Goal: Task Accomplishment & Management: Use online tool/utility

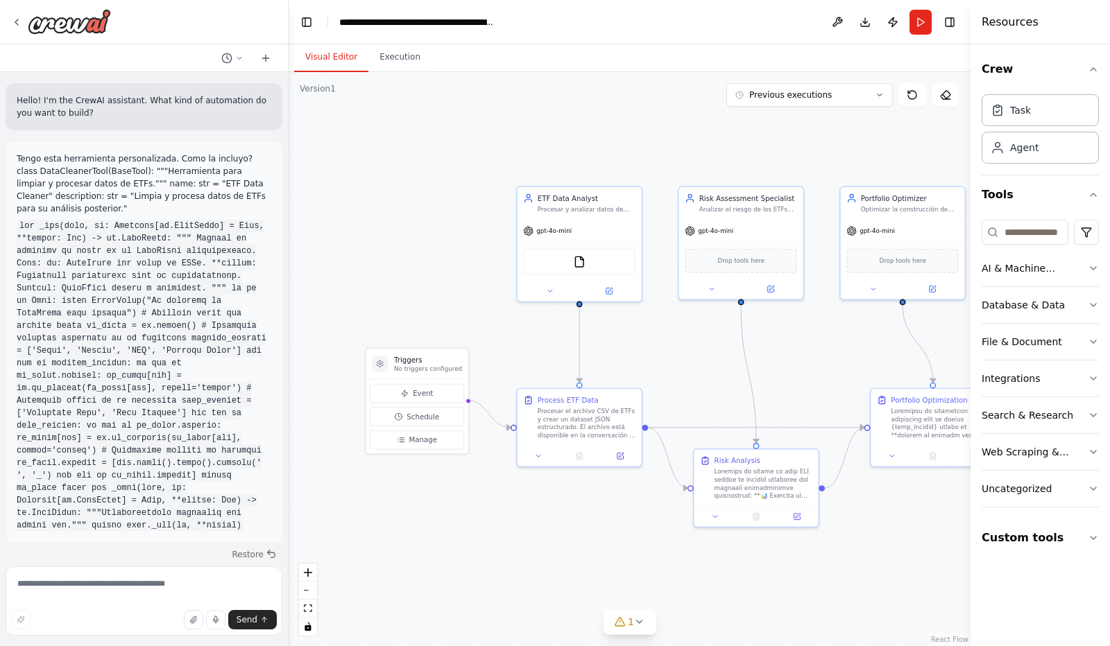
scroll to position [12194, 0]
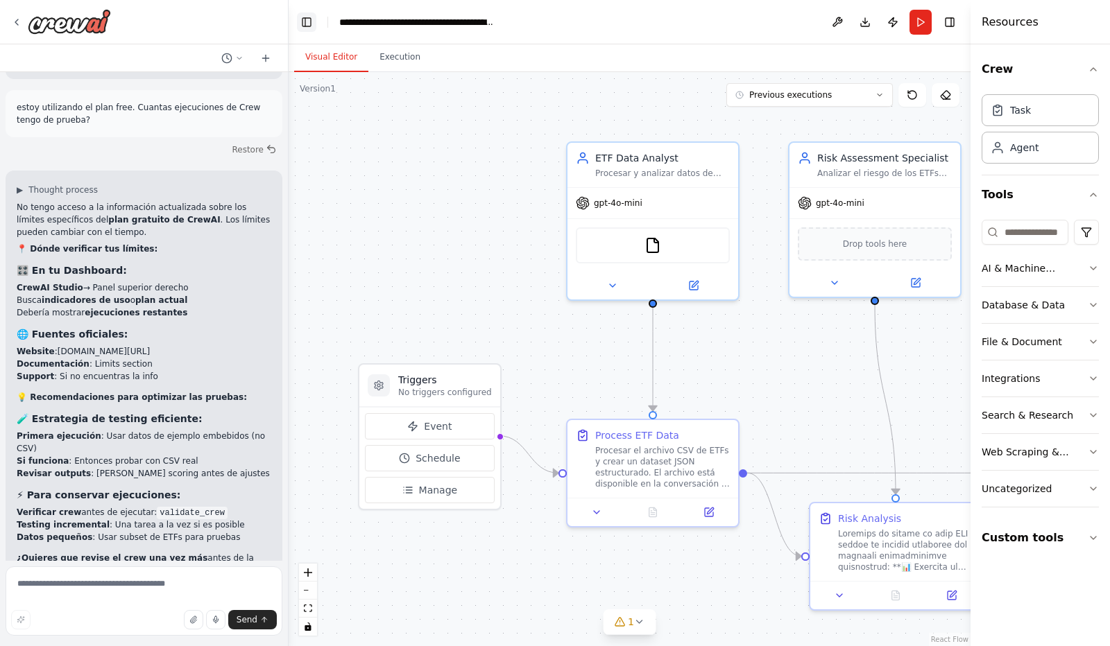
click at [307, 21] on button "Toggle Left Sidebar" at bounding box center [306, 21] width 19 height 19
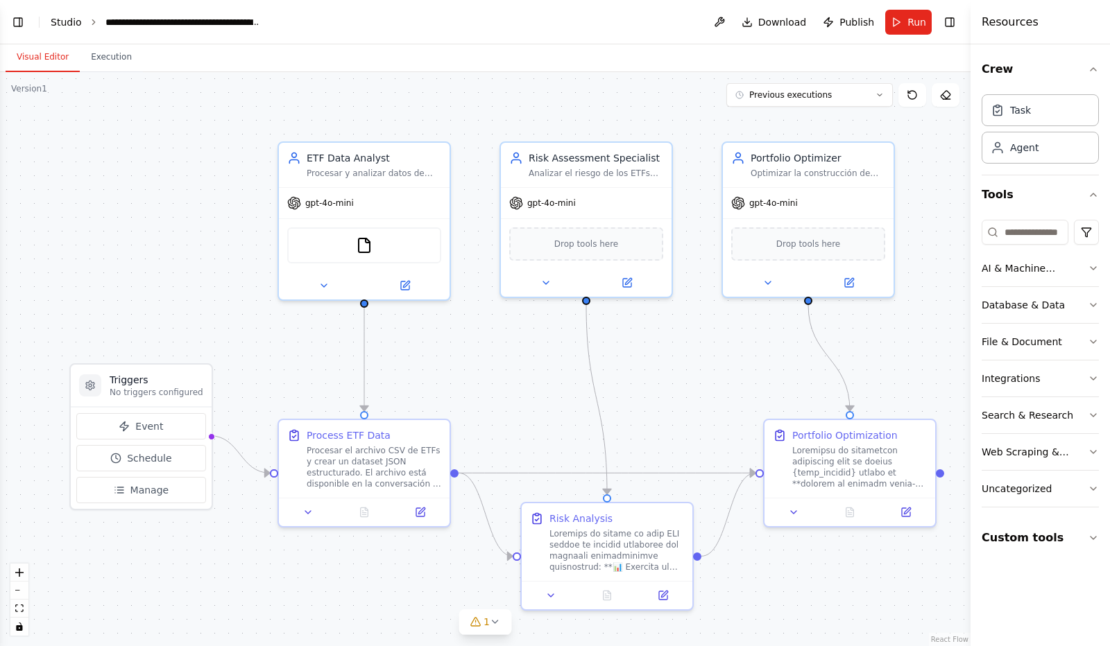
click at [61, 22] on link "Studio" at bounding box center [66, 22] width 31 height 11
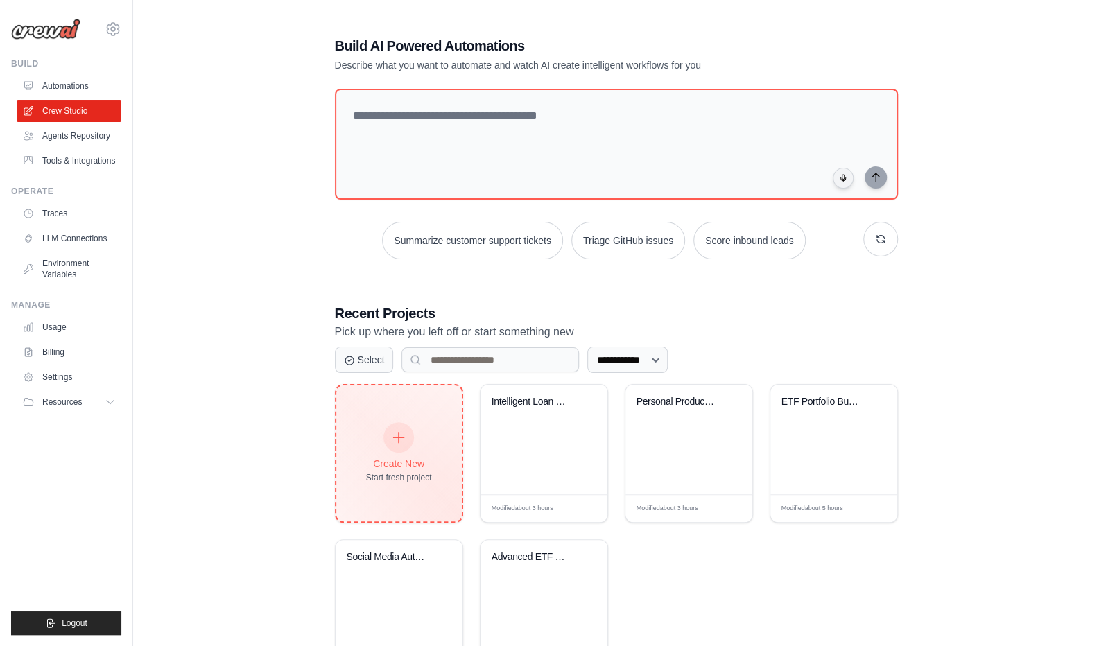
click at [397, 449] on div at bounding box center [399, 437] width 31 height 31
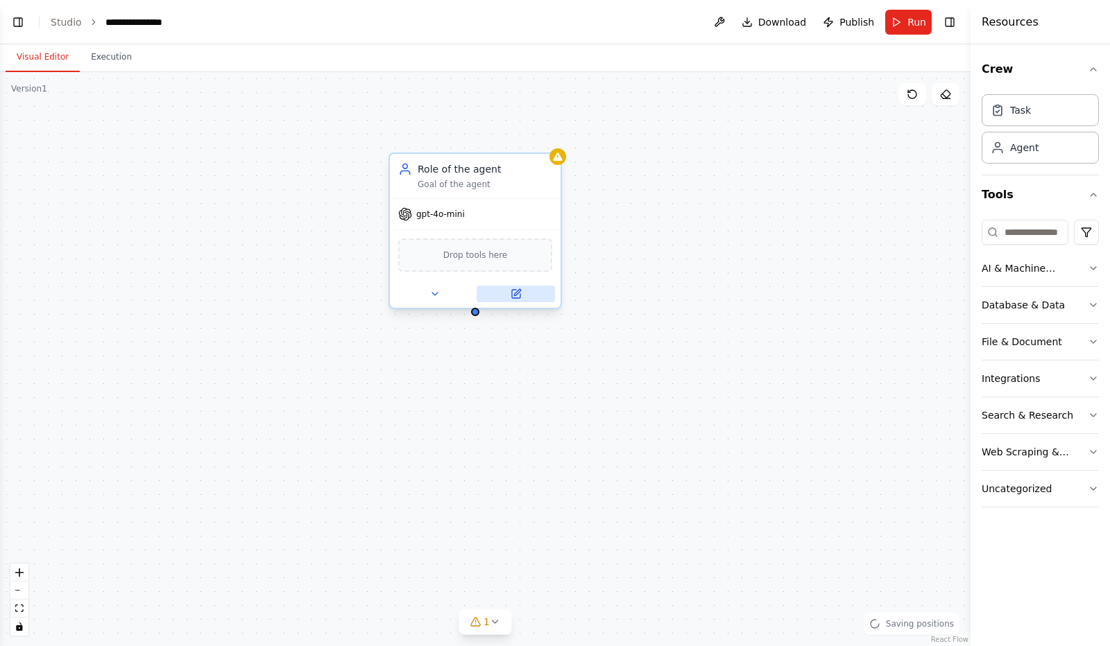
click at [517, 297] on icon at bounding box center [516, 294] width 8 height 8
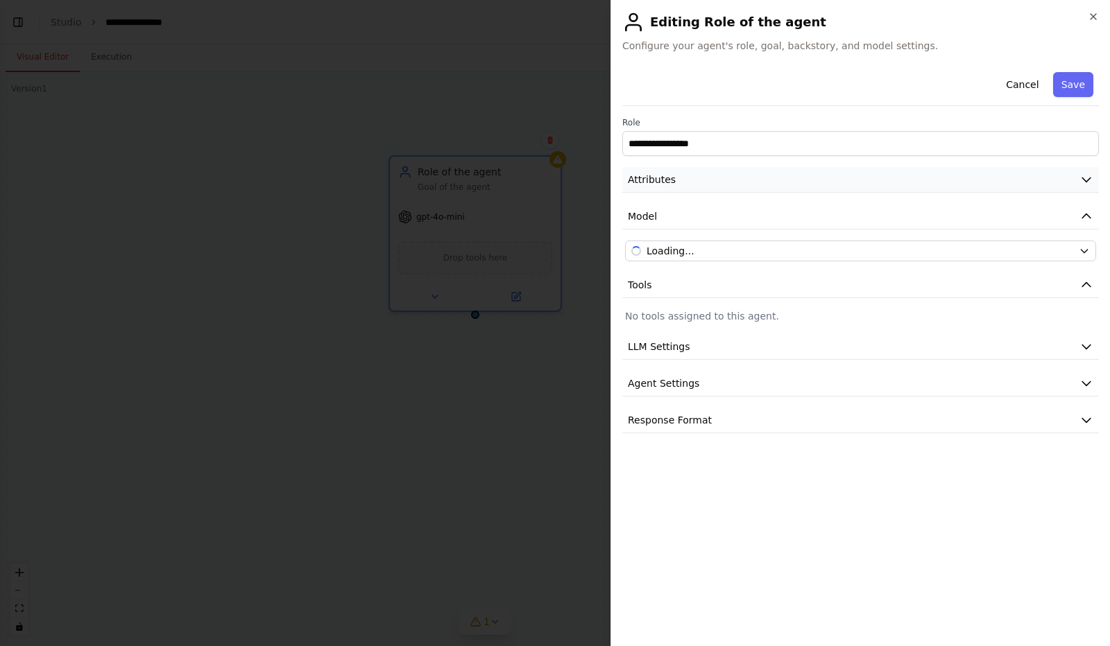
click at [1088, 177] on icon "button" at bounding box center [1086, 180] width 14 height 14
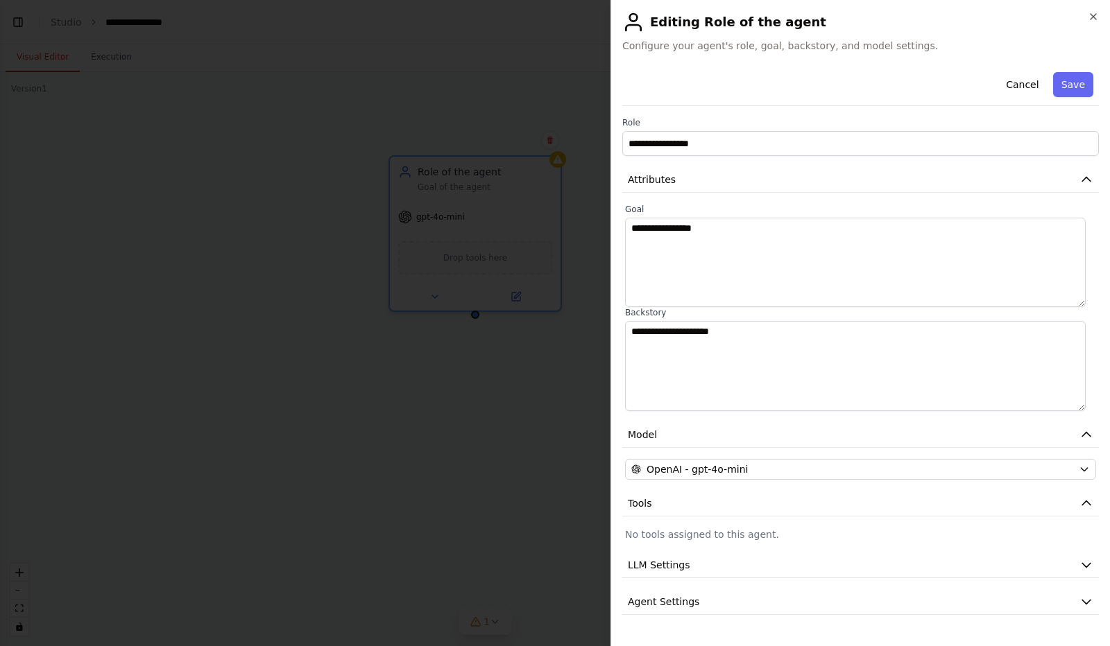
scroll to position [25, 0]
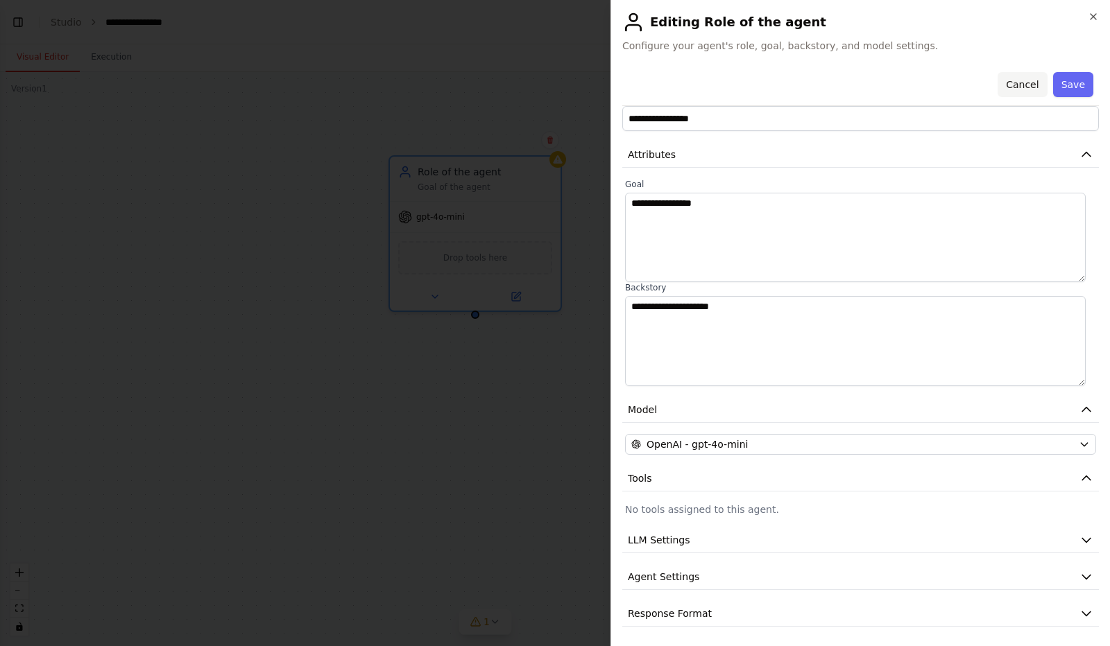
click at [1018, 81] on button "Cancel" at bounding box center [1021, 84] width 49 height 25
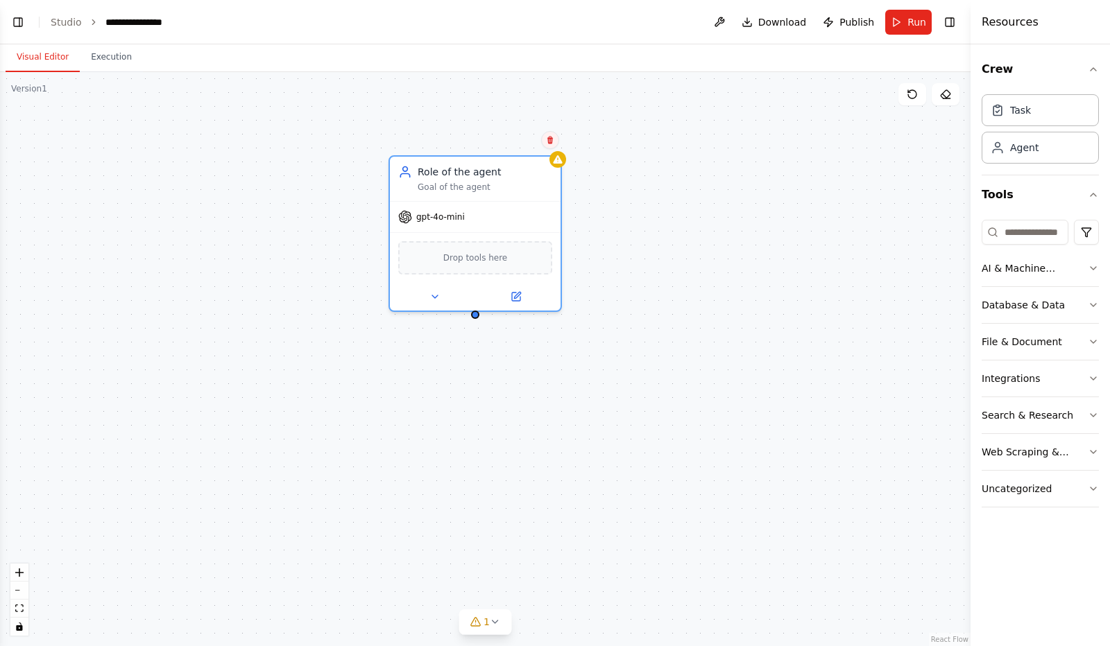
click at [551, 142] on icon at bounding box center [550, 140] width 8 height 8
click at [506, 138] on button "Confirm" at bounding box center [510, 140] width 49 height 17
click at [60, 55] on button "Visual Editor" at bounding box center [43, 57] width 74 height 29
click at [19, 19] on button "Toggle Left Sidebar" at bounding box center [17, 21] width 19 height 19
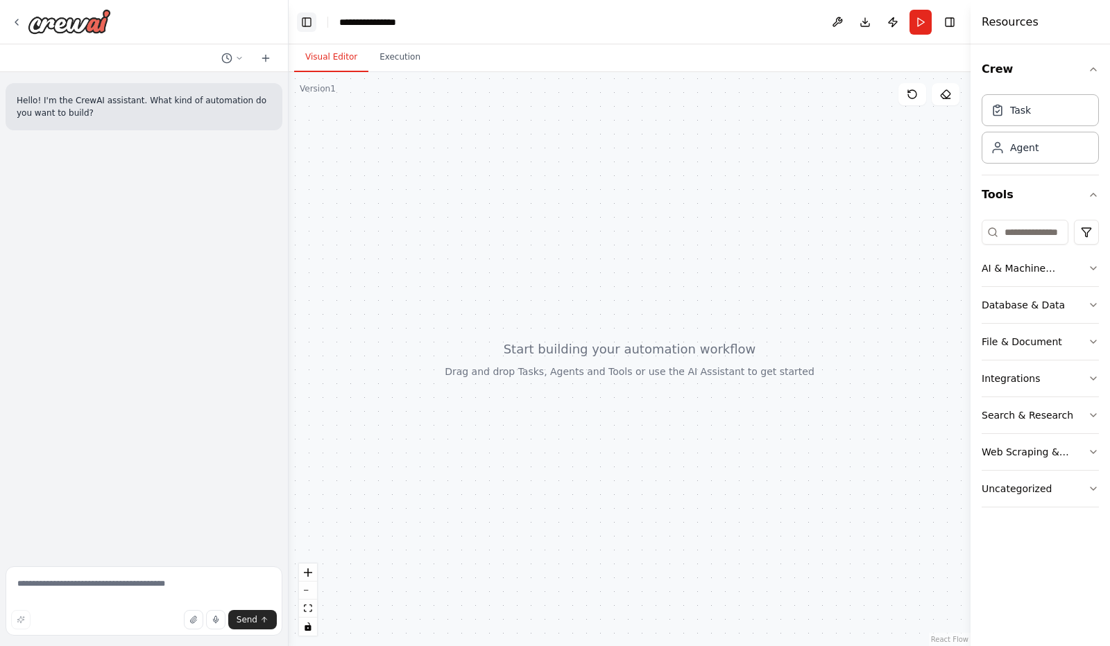
click at [312, 22] on button "Toggle Left Sidebar" at bounding box center [306, 21] width 19 height 19
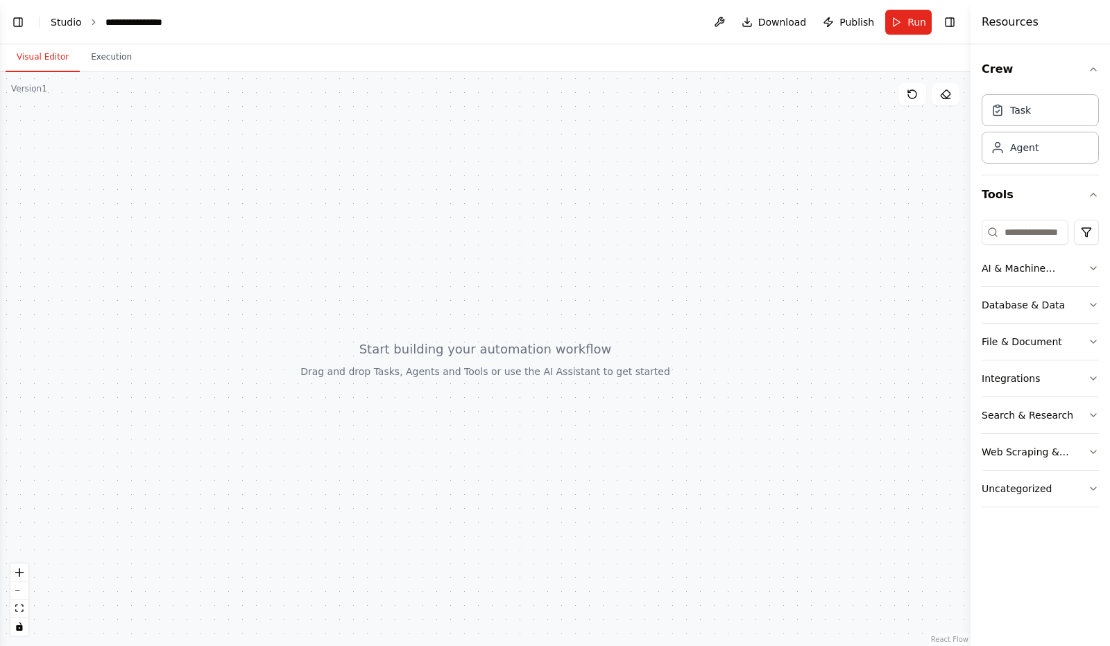
click at [76, 24] on link "Studio" at bounding box center [66, 22] width 31 height 11
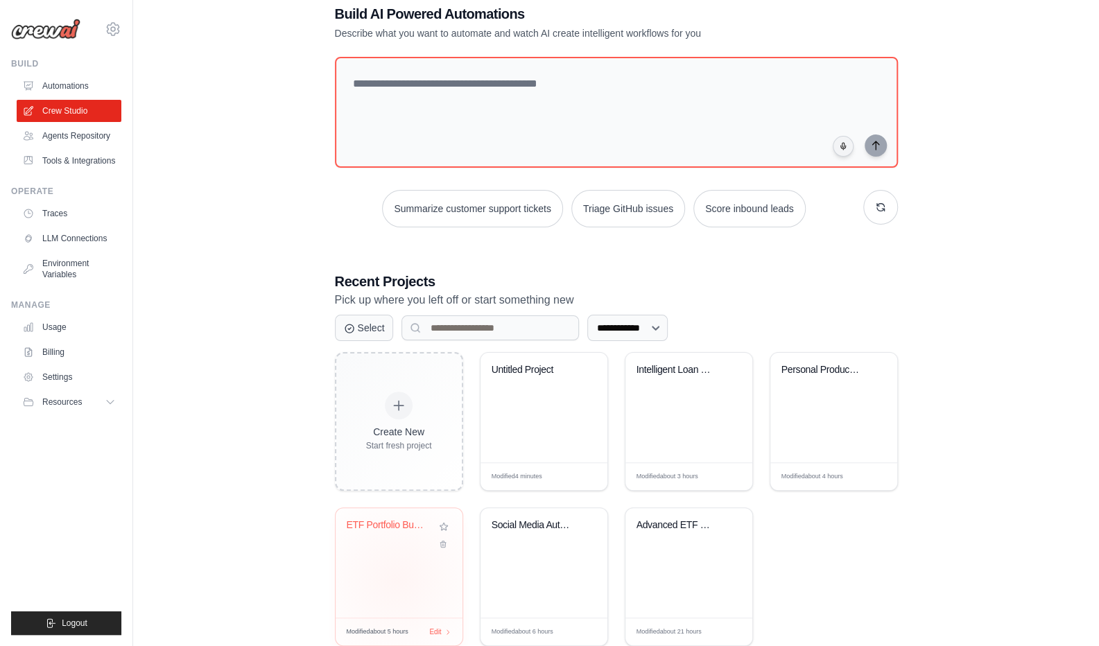
scroll to position [33, 0]
click at [402, 563] on div "ETF Portfolio Builder - Educational..." at bounding box center [399, 562] width 127 height 110
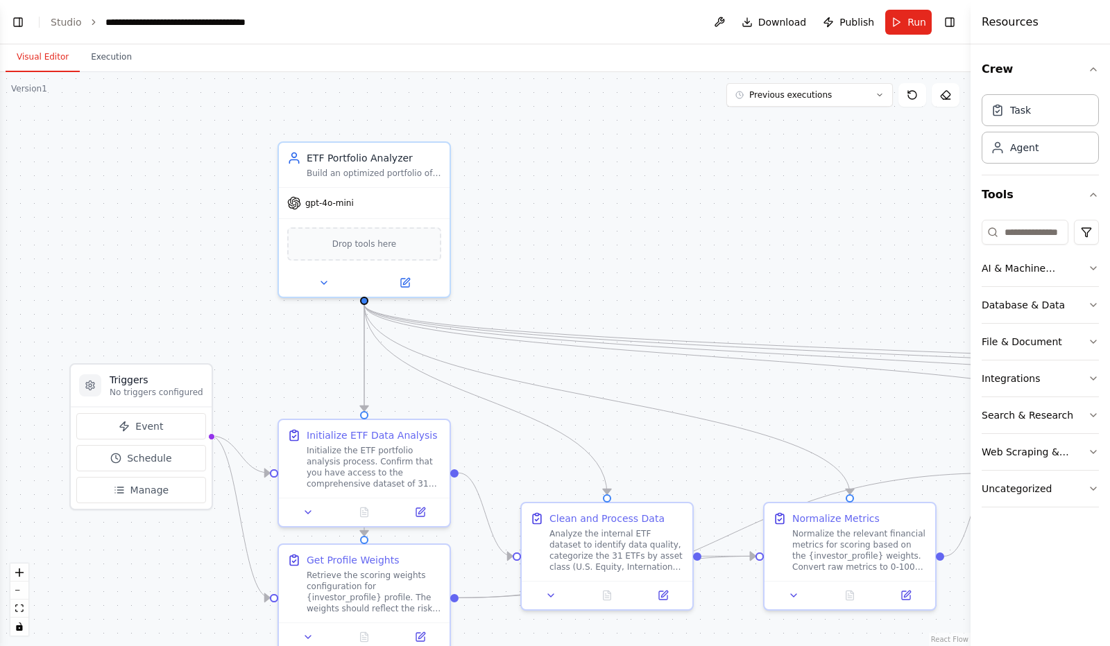
scroll to position [15872, 0]
click at [14, 20] on button "Toggle Left Sidebar" at bounding box center [17, 21] width 19 height 19
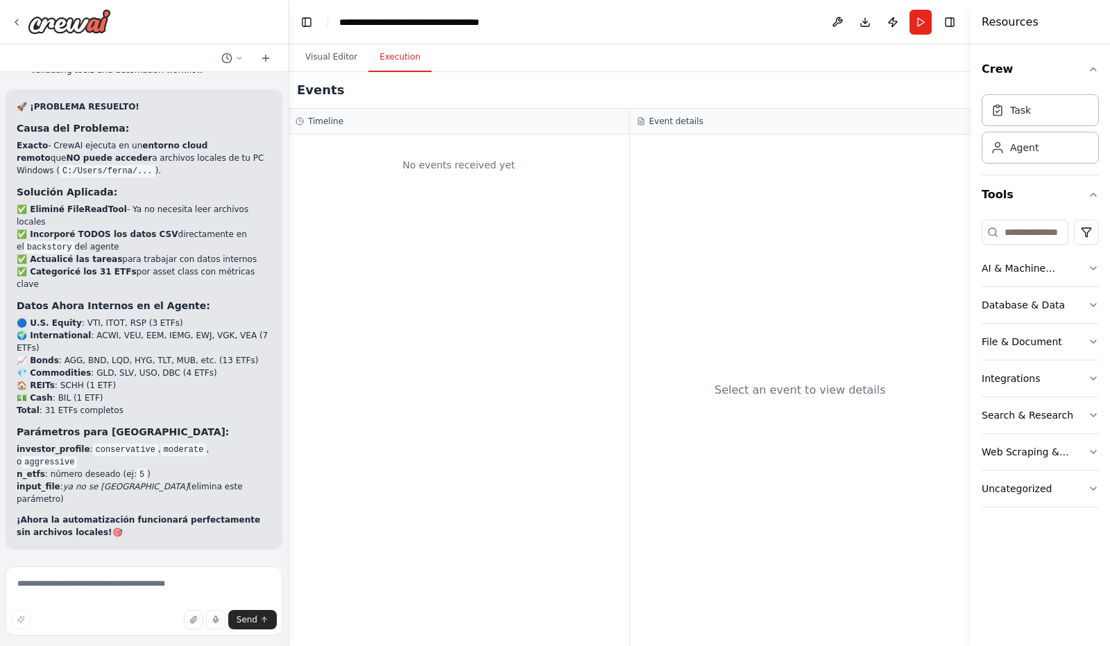
click at [402, 62] on button "Execution" at bounding box center [399, 57] width 63 height 29
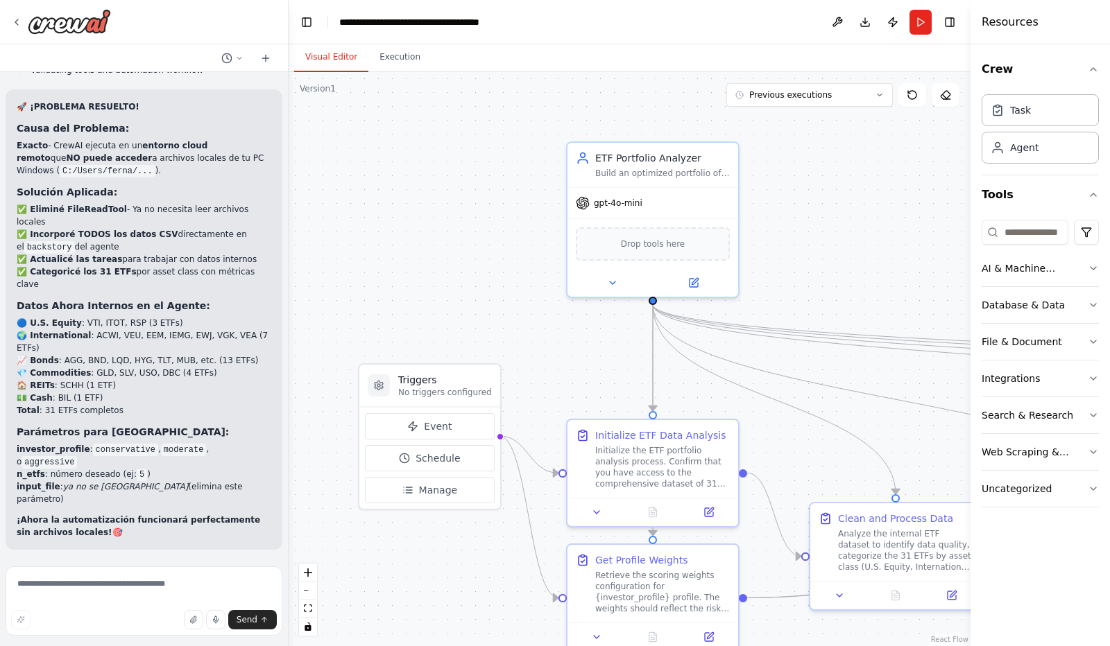
click at [328, 63] on button "Visual Editor" at bounding box center [331, 57] width 74 height 29
click at [301, 22] on button "Toggle Left Sidebar" at bounding box center [306, 21] width 19 height 19
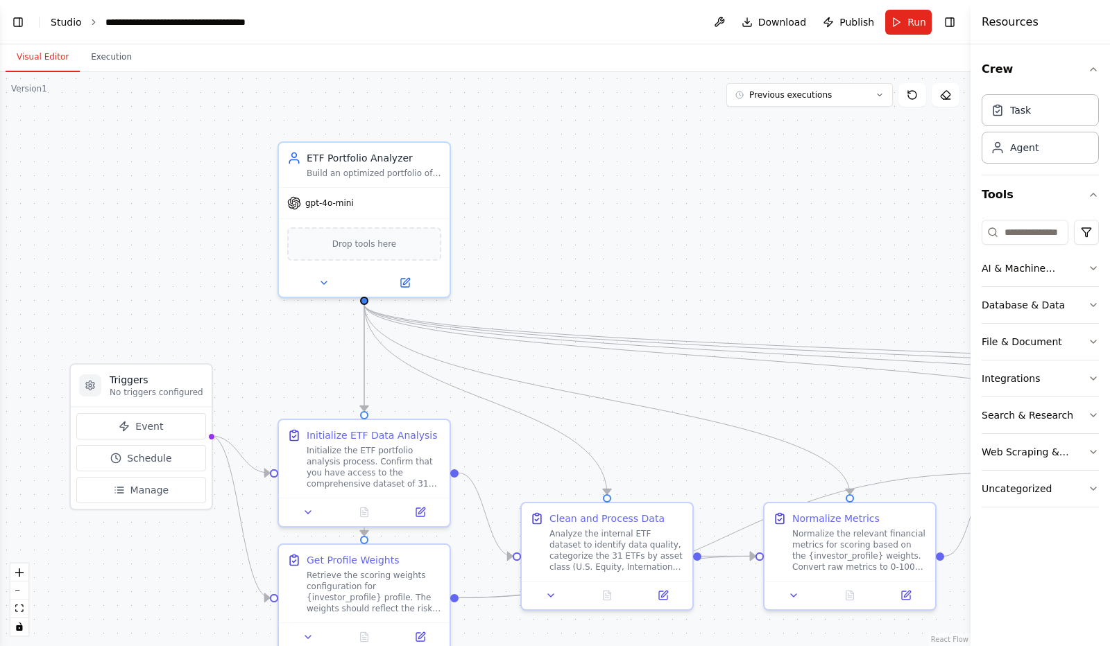
click at [74, 19] on link "Studio" at bounding box center [66, 22] width 31 height 11
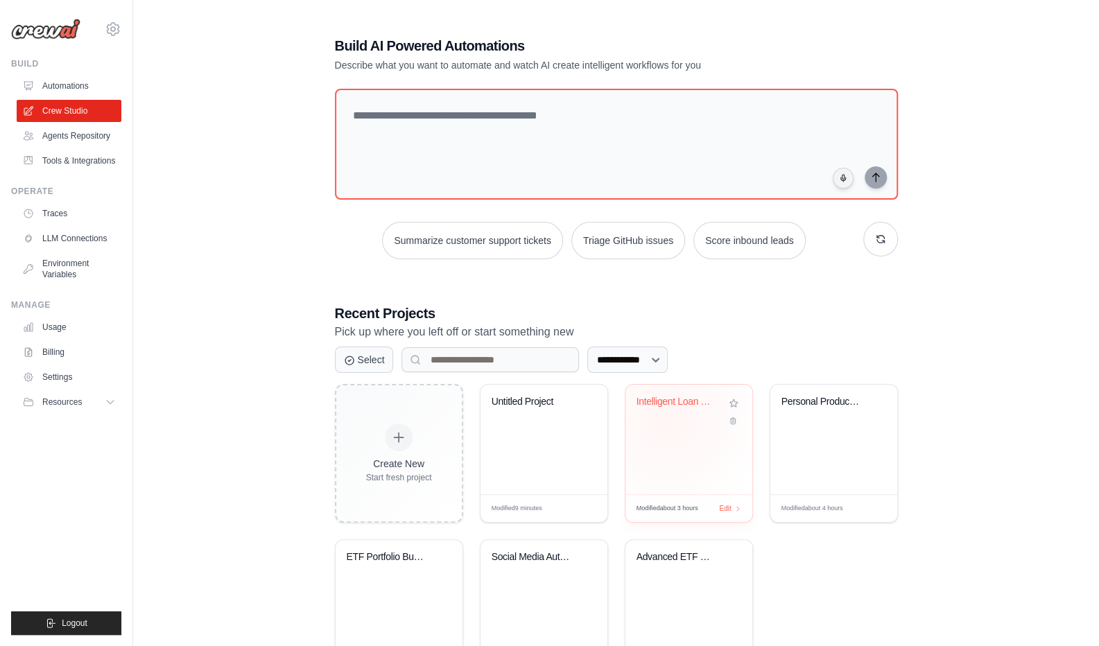
click at [667, 419] on div "Intelligent Loan Contract Analysis ..." at bounding box center [689, 412] width 105 height 32
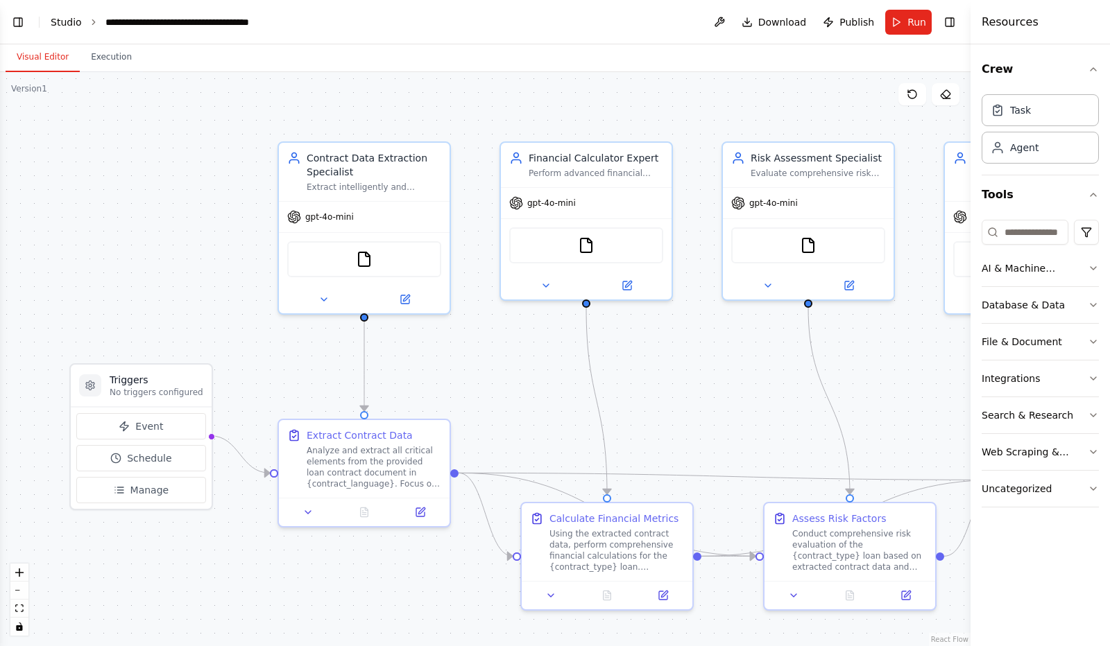
click at [72, 22] on link "Studio" at bounding box center [66, 22] width 31 height 11
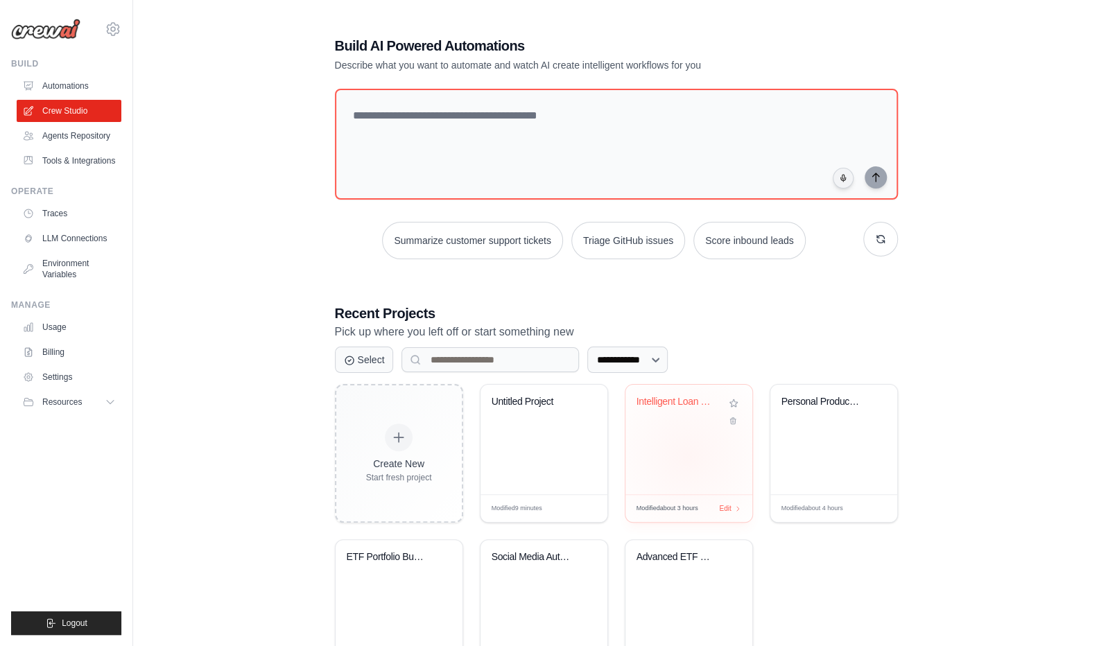
click at [688, 456] on div "Intelligent Loan Contract Analysis ..." at bounding box center [689, 440] width 127 height 110
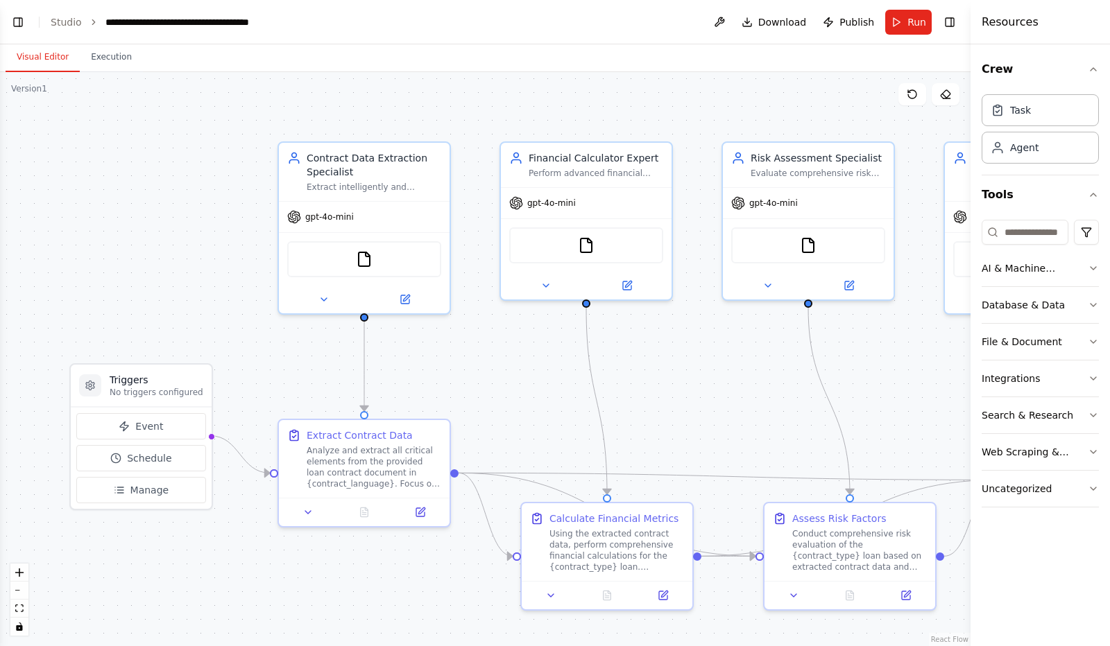
scroll to position [3810, 0]
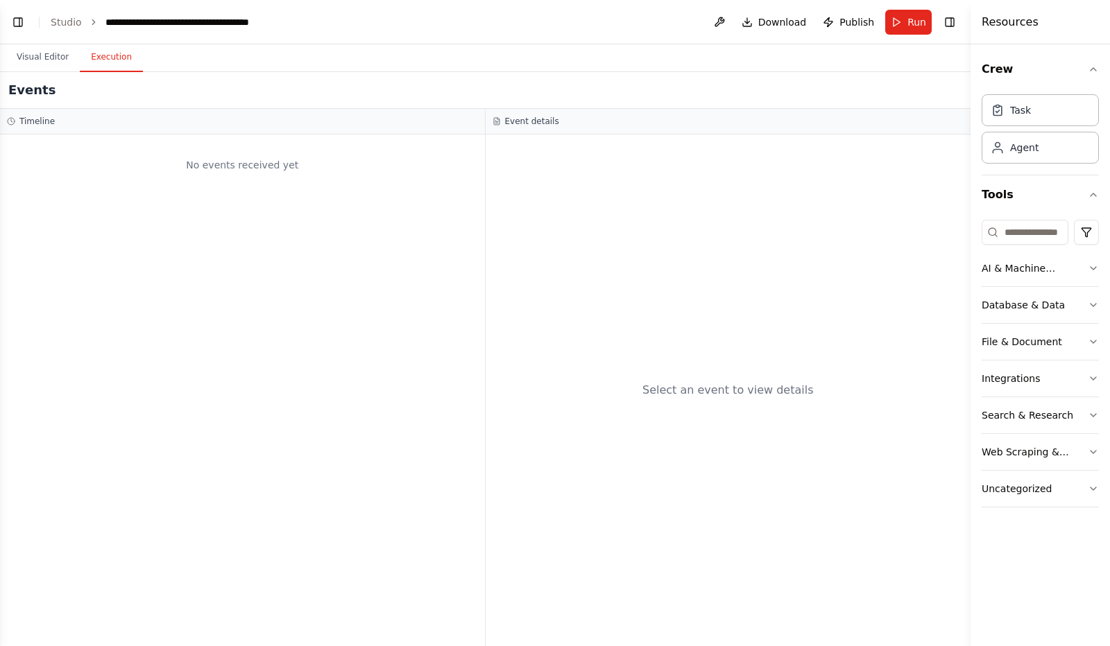
click at [102, 59] on button "Execution" at bounding box center [111, 57] width 63 height 29
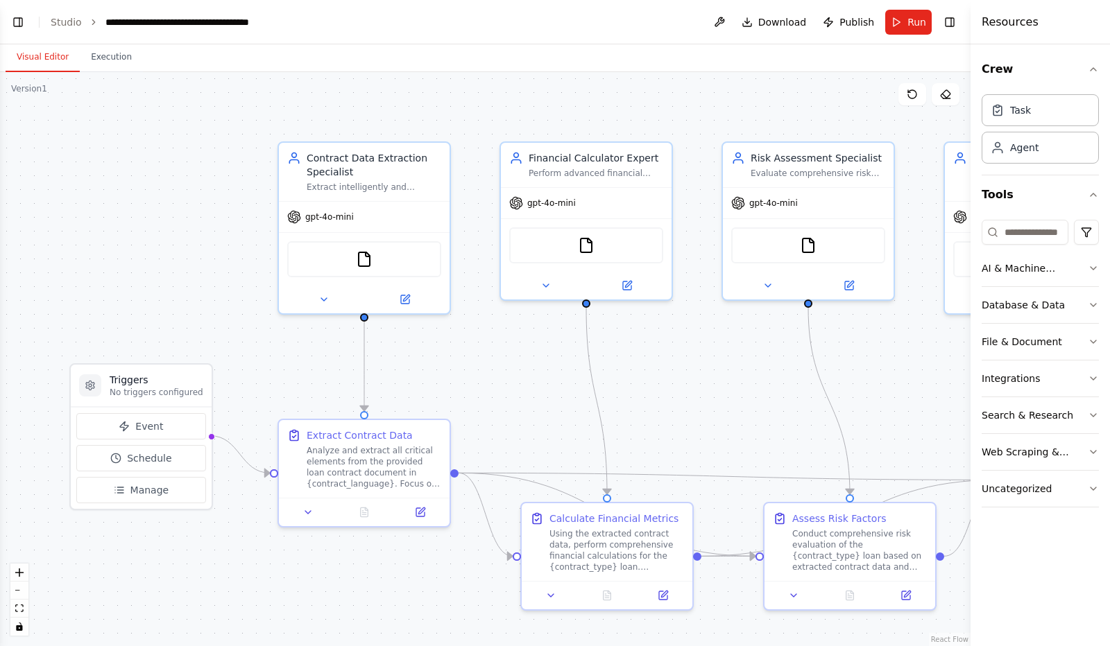
click at [32, 53] on button "Visual Editor" at bounding box center [43, 57] width 74 height 29
click at [15, 23] on button "Toggle Left Sidebar" at bounding box center [17, 21] width 19 height 19
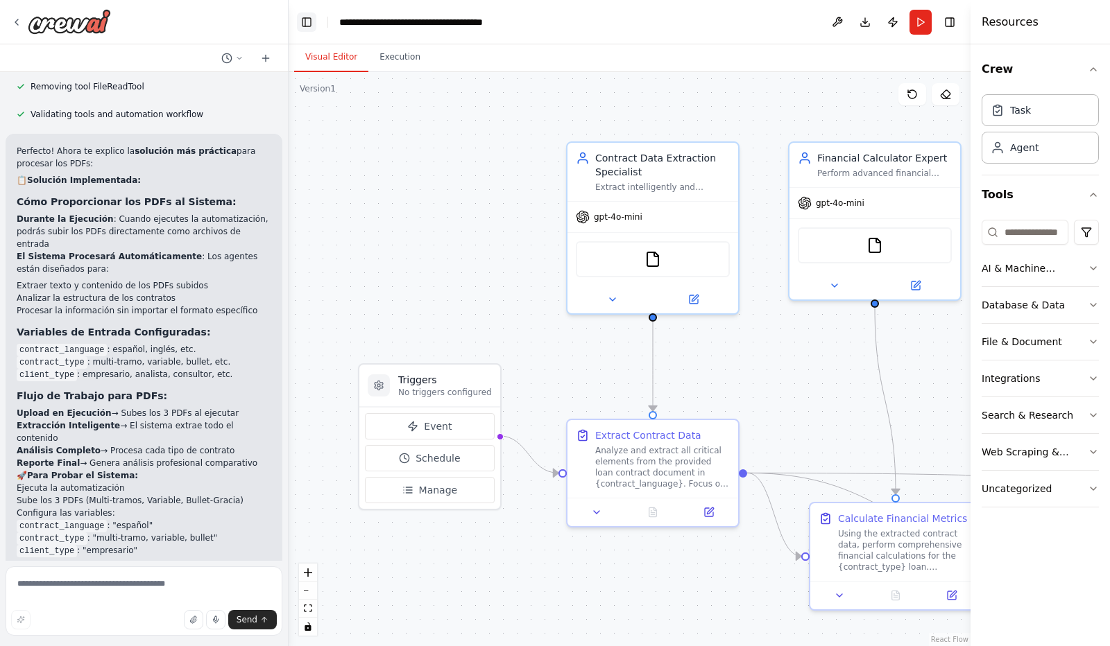
click at [308, 22] on button "Toggle Left Sidebar" at bounding box center [306, 21] width 19 height 19
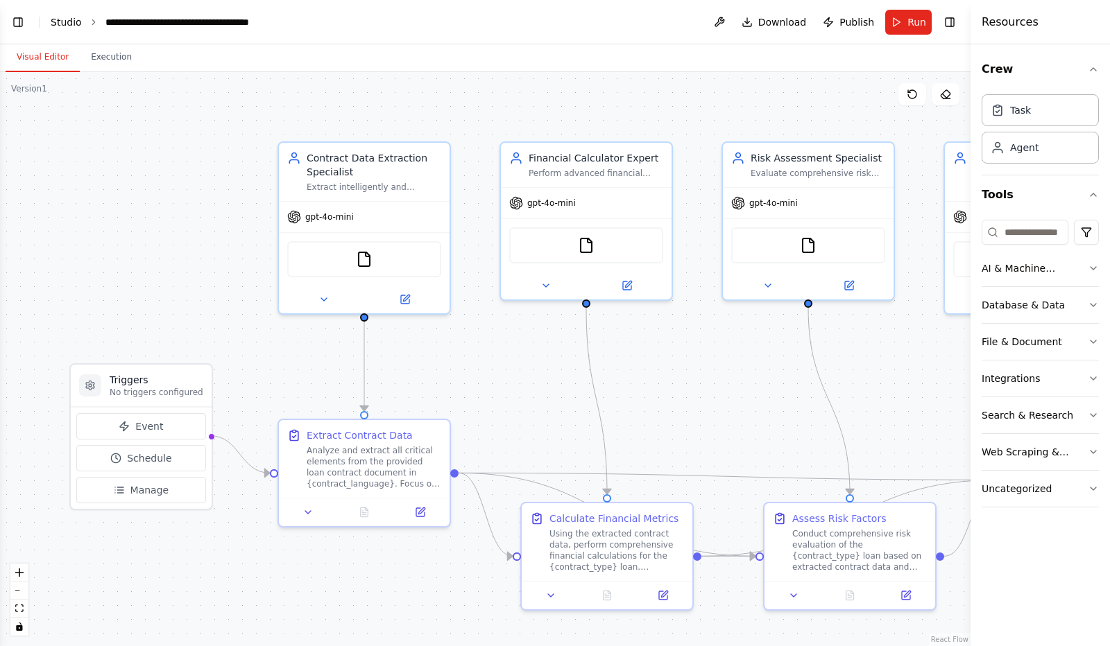
click at [61, 24] on link "Studio" at bounding box center [66, 22] width 31 height 11
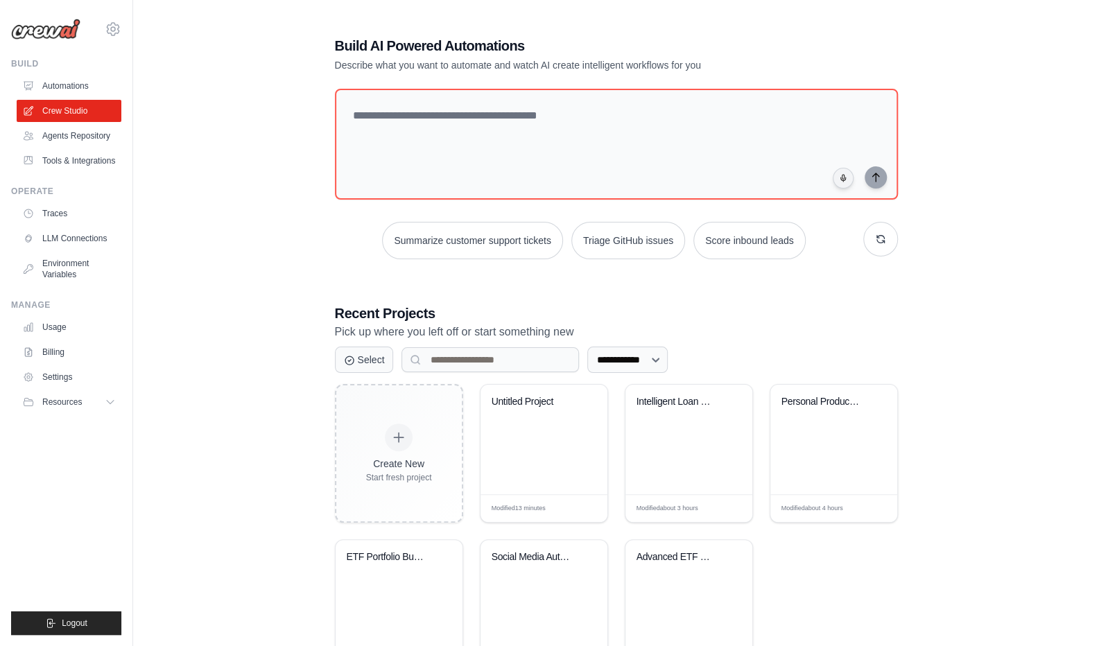
scroll to position [67, 0]
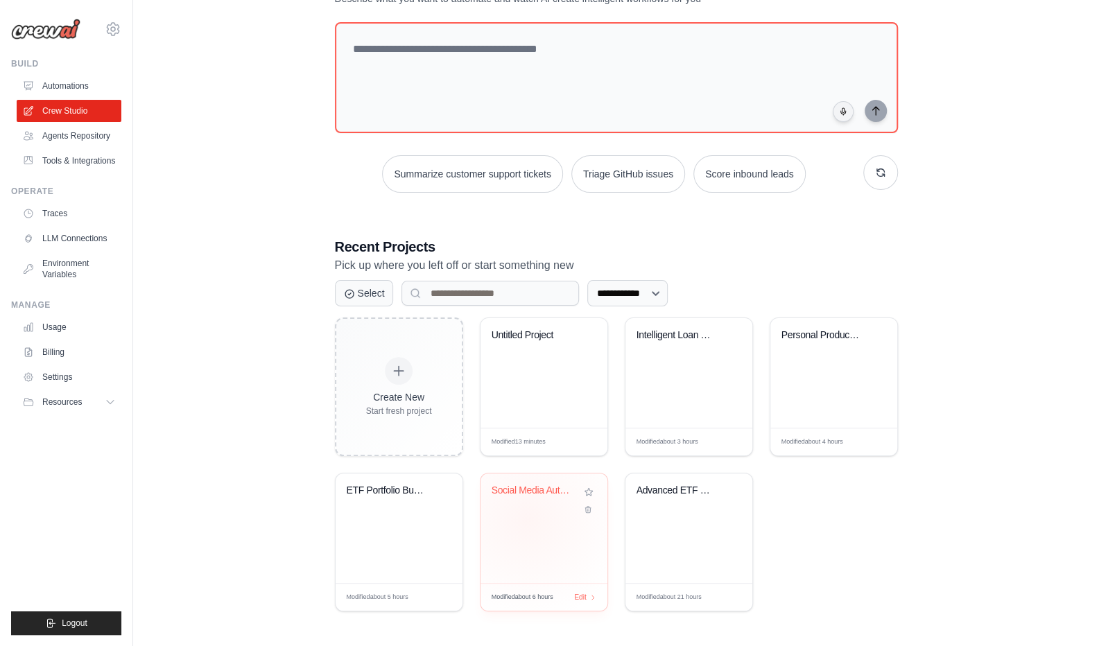
click at [527, 518] on div "Social Media Automation Suite" at bounding box center [544, 529] width 127 height 110
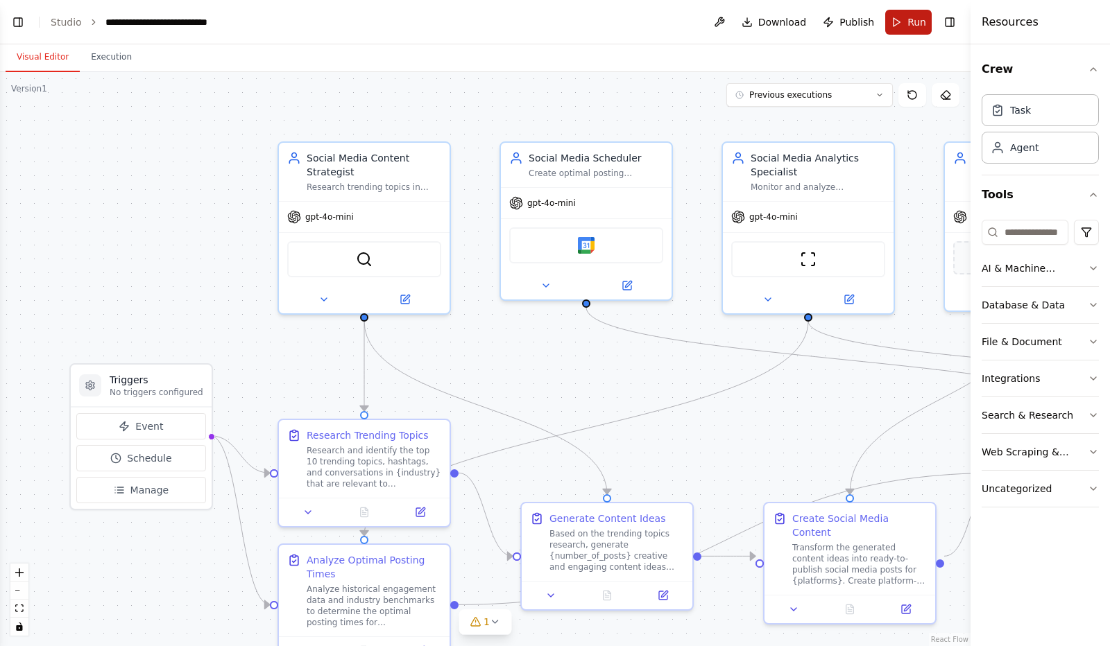
click at [902, 27] on button "Run" at bounding box center [908, 22] width 46 height 25
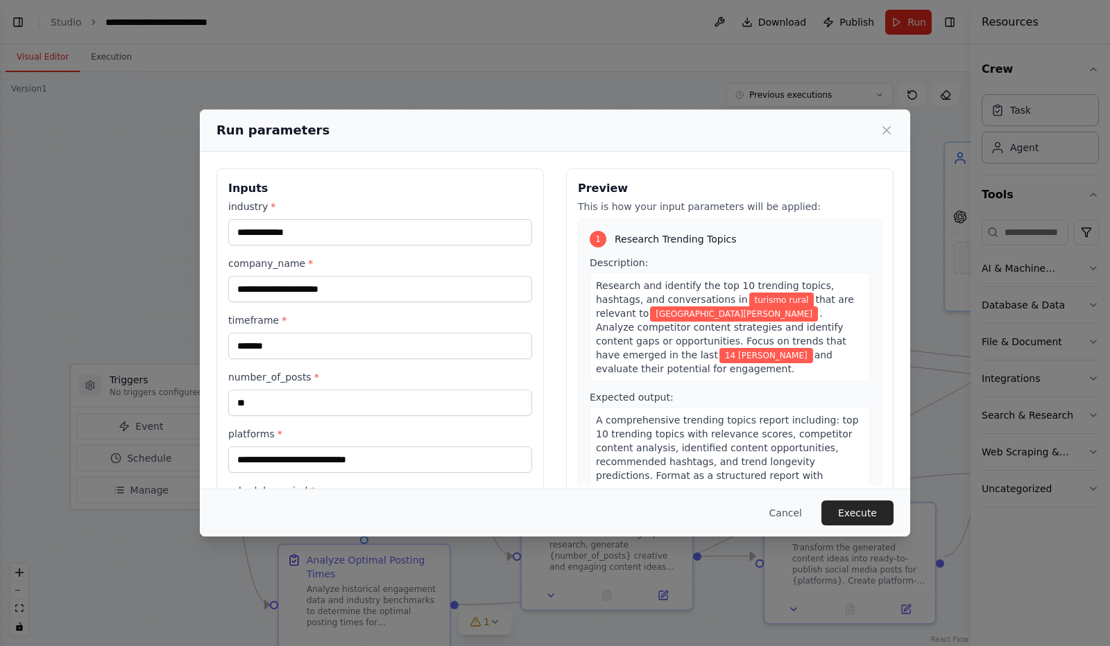
scroll to position [66, 0]
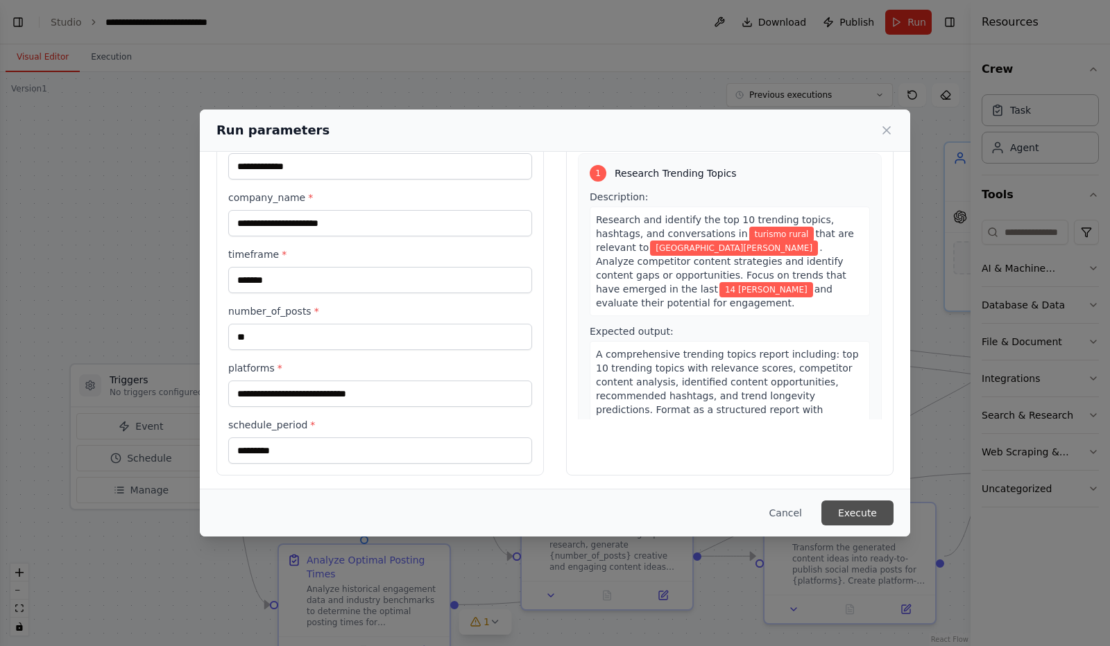
click at [864, 514] on button "Execute" at bounding box center [857, 513] width 72 height 25
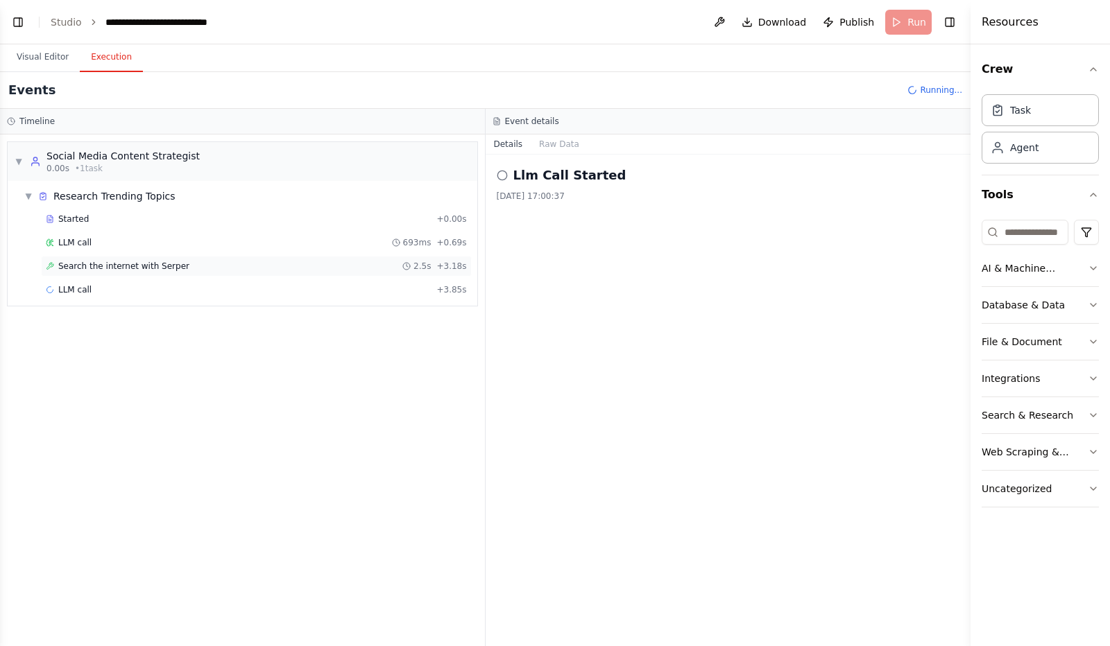
click at [97, 266] on span "Search the internet with Serper" at bounding box center [123, 266] width 131 height 11
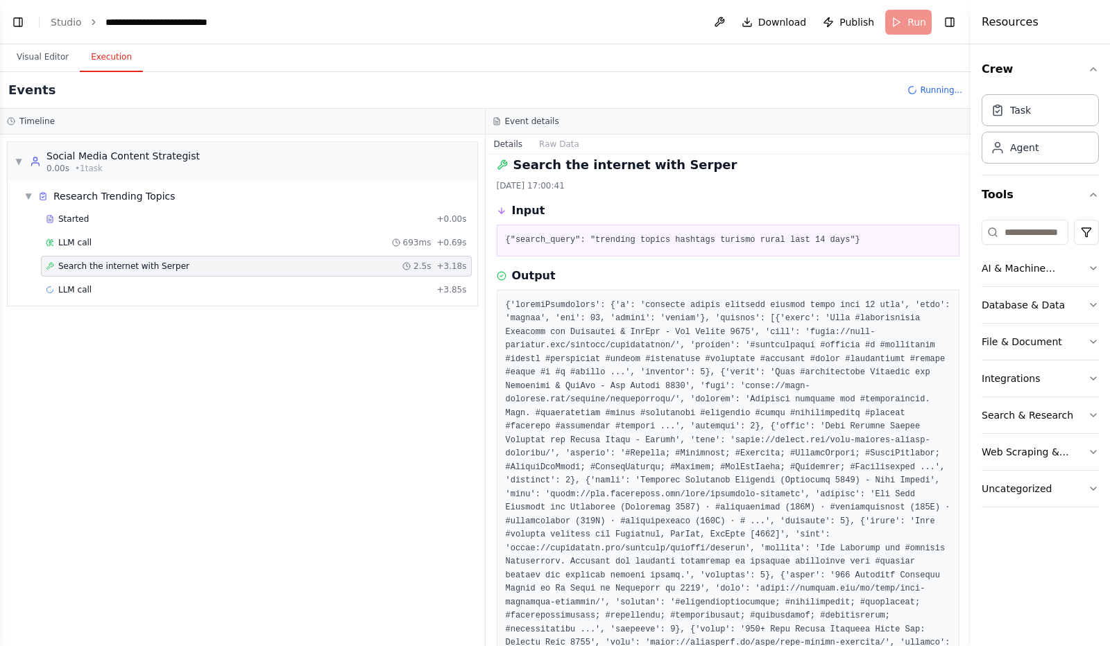
scroll to position [0, 0]
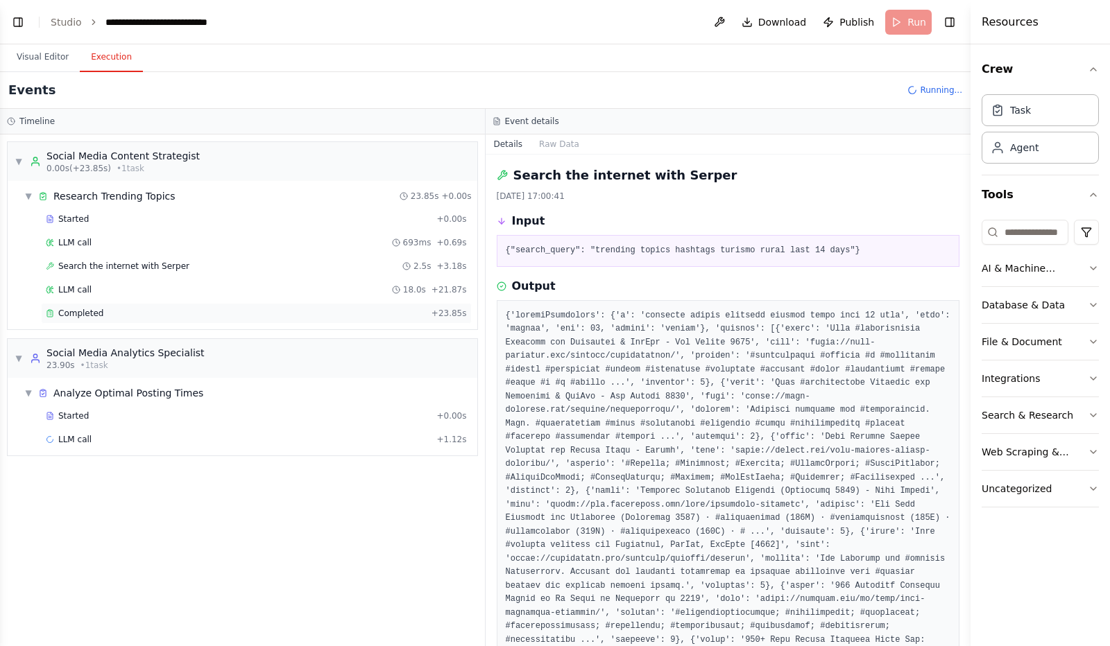
click at [83, 314] on span "Completed" at bounding box center [80, 313] width 45 height 11
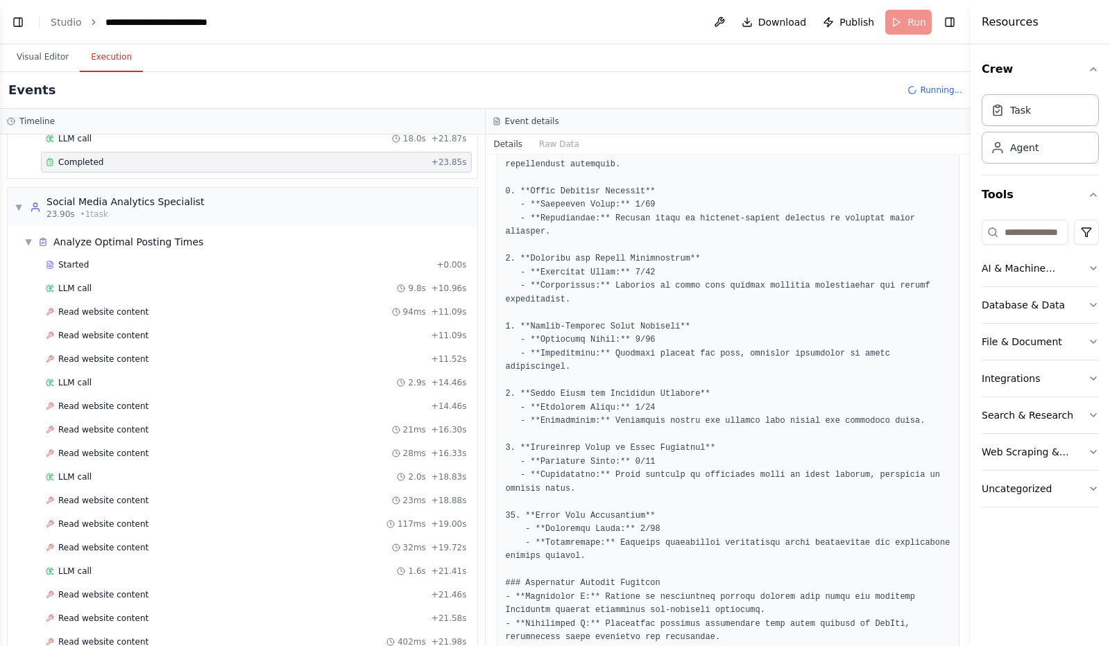
scroll to position [140, 0]
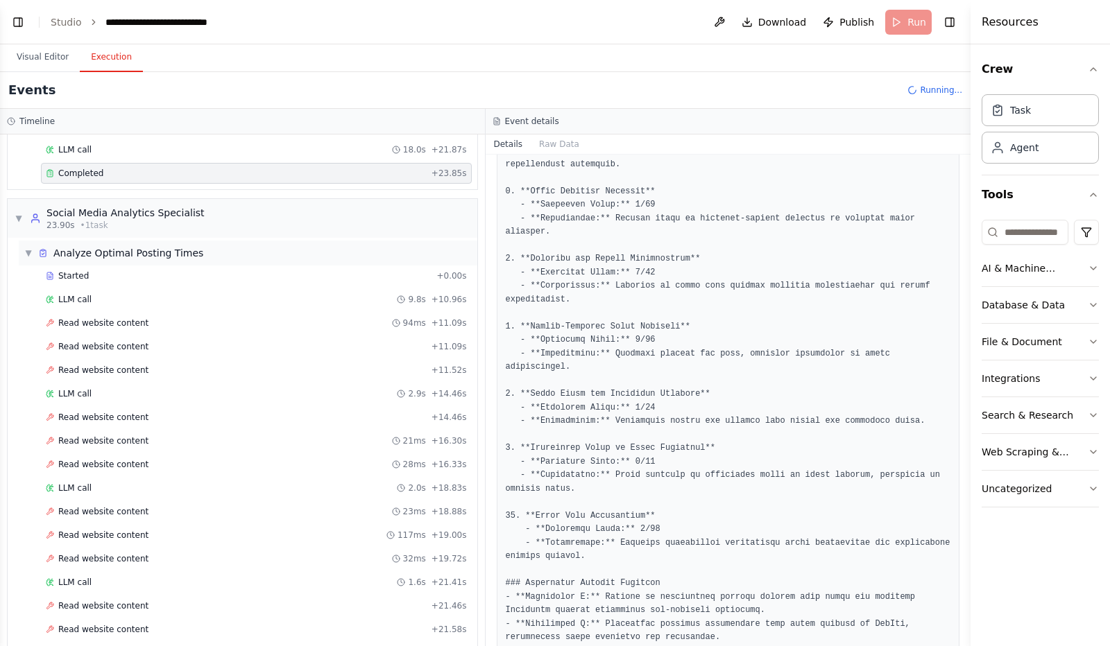
click at [27, 250] on span "▼" at bounding box center [28, 253] width 8 height 11
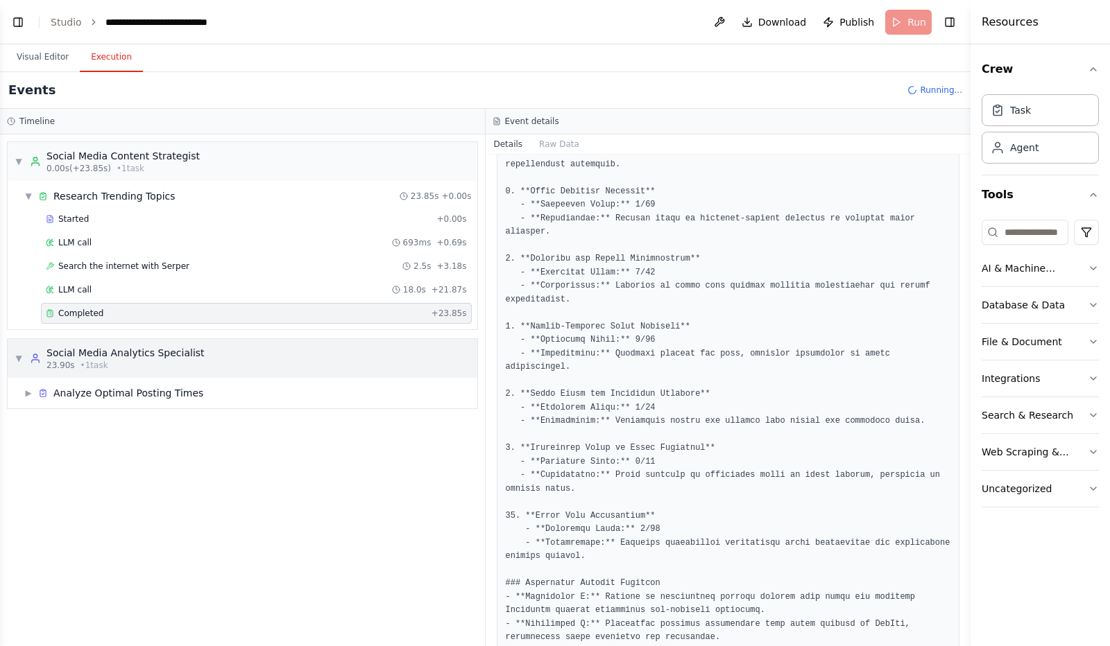
click at [156, 354] on div "Social Media Analytics Specialist" at bounding box center [125, 353] width 158 height 14
click at [30, 390] on span "▶" at bounding box center [28, 393] width 8 height 11
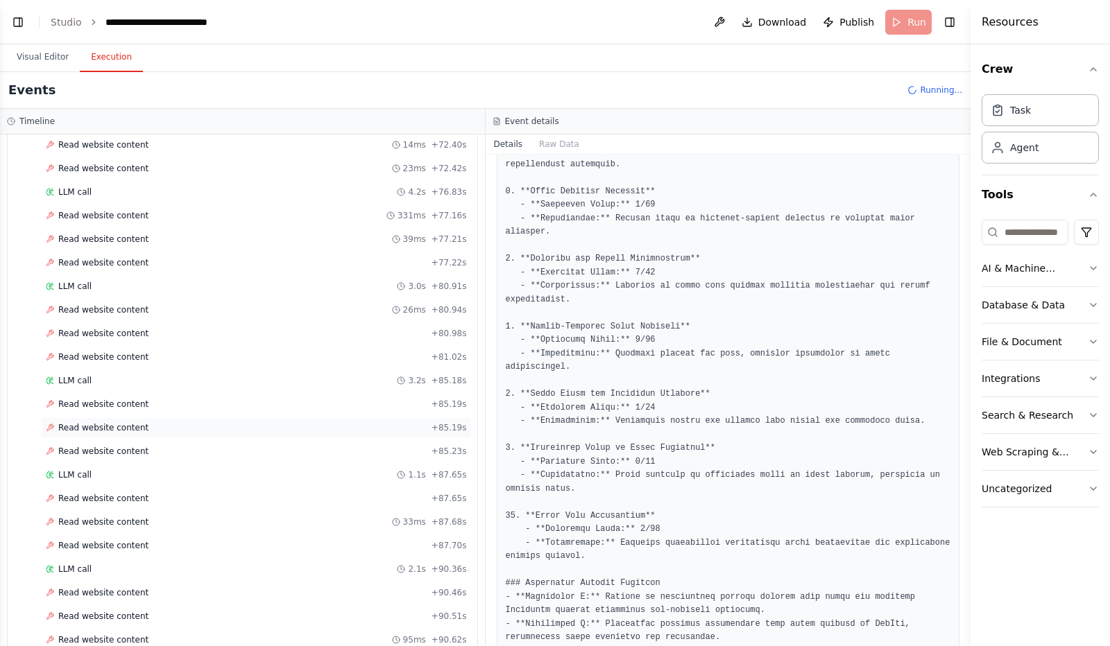
scroll to position [2109, 0]
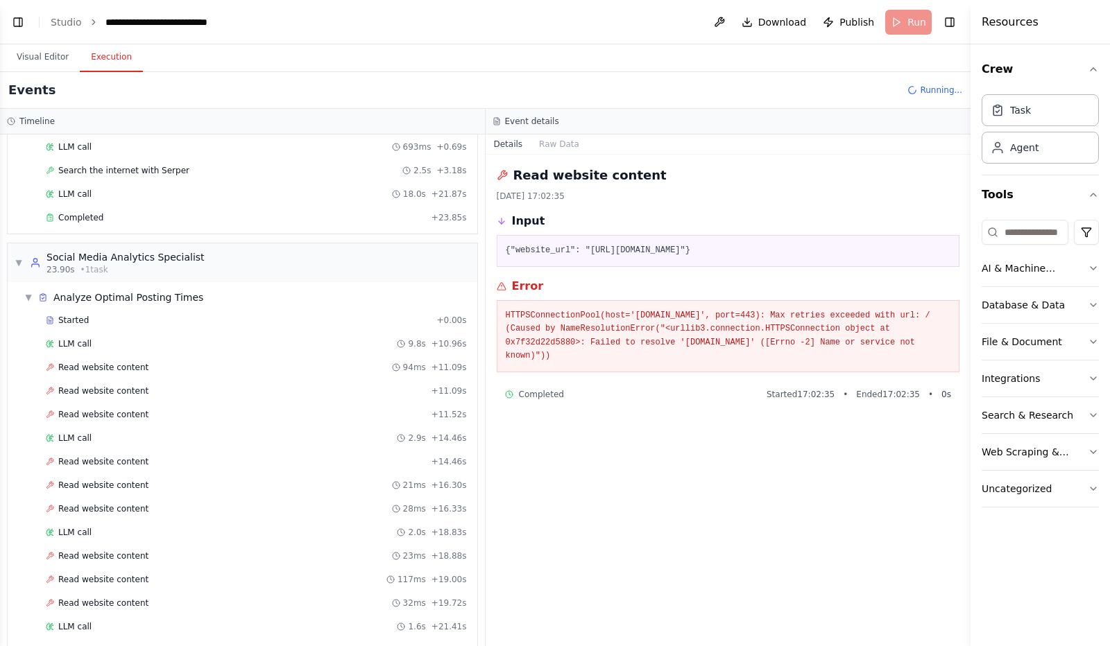
scroll to position [0, 0]
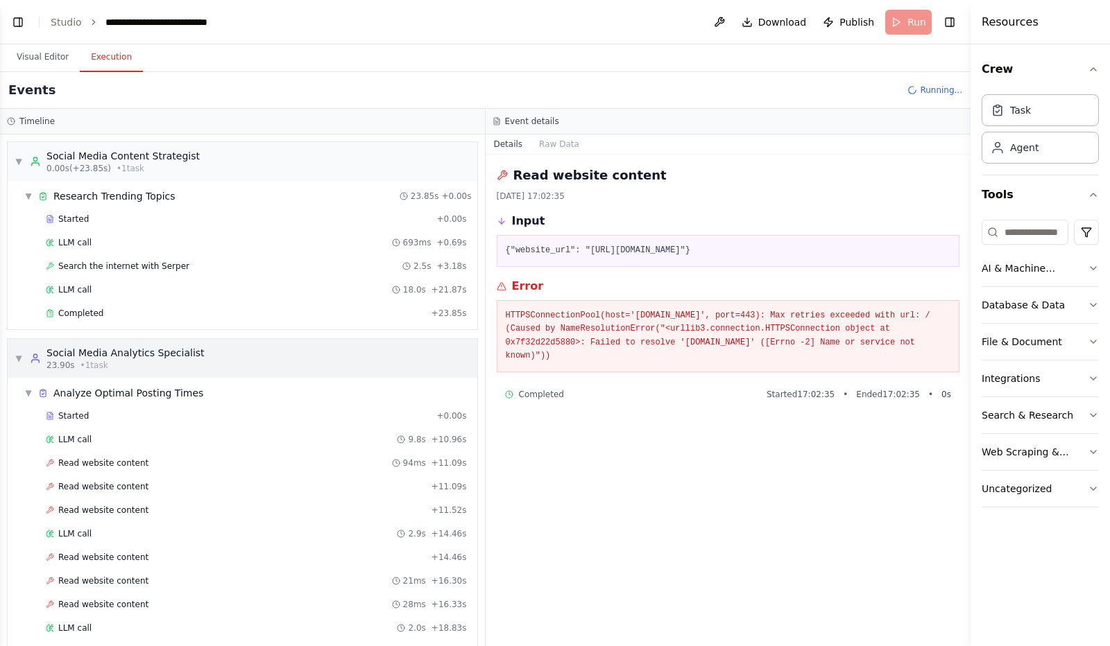
click at [20, 353] on span "▼" at bounding box center [19, 358] width 8 height 11
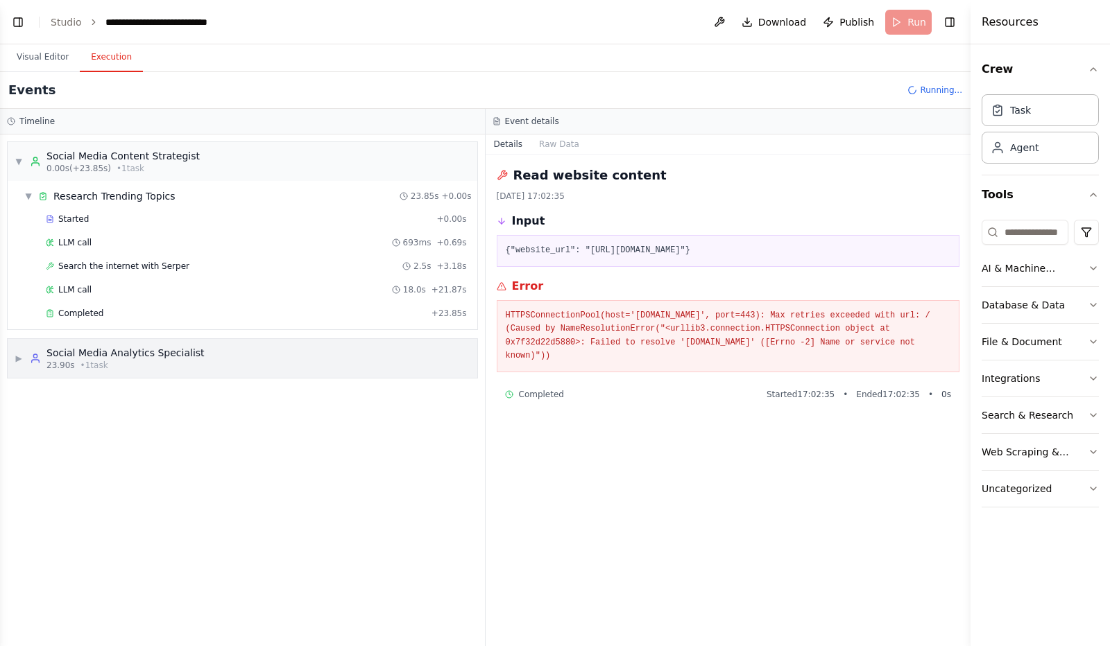
click at [20, 353] on span "▶" at bounding box center [19, 358] width 8 height 11
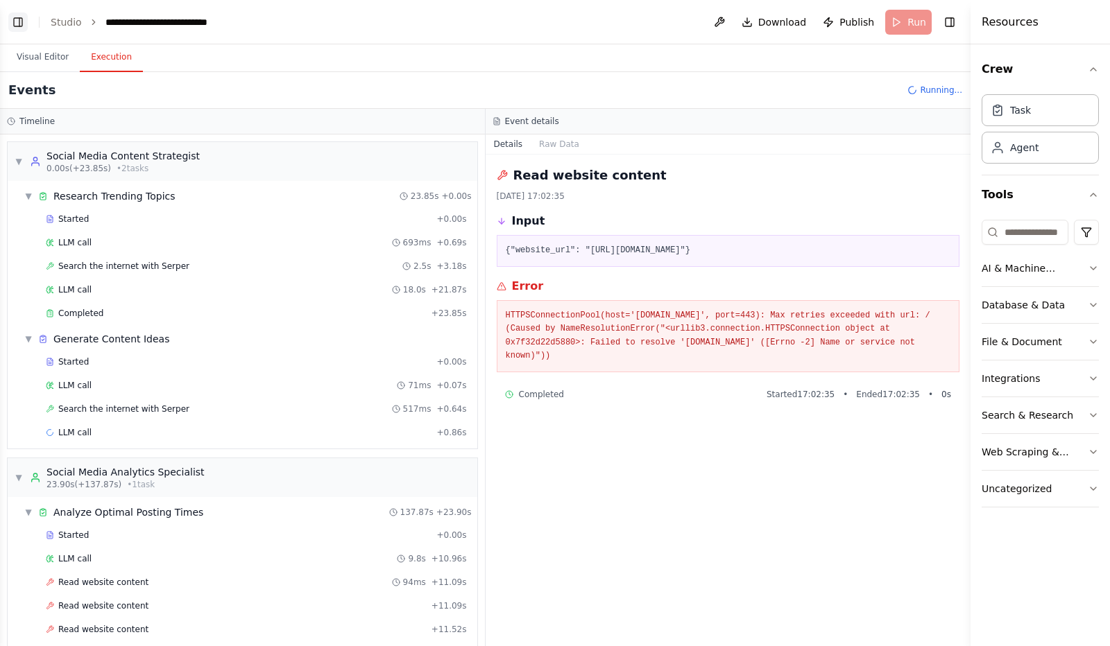
click at [17, 22] on button "Toggle Left Sidebar" at bounding box center [17, 21] width 19 height 19
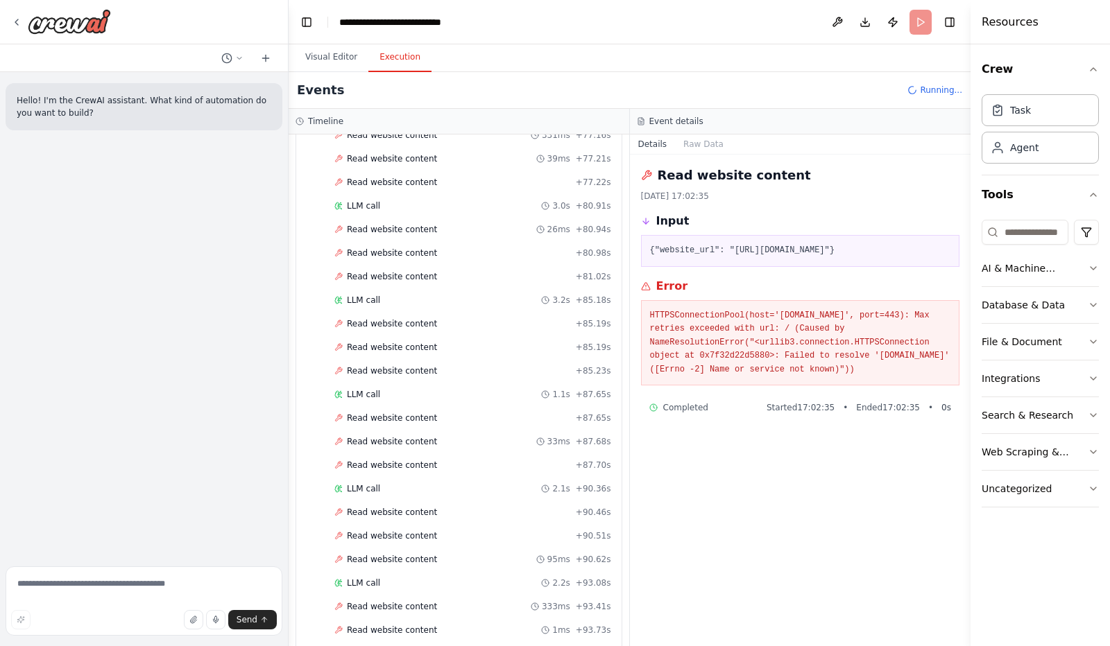
scroll to position [2273, 0]
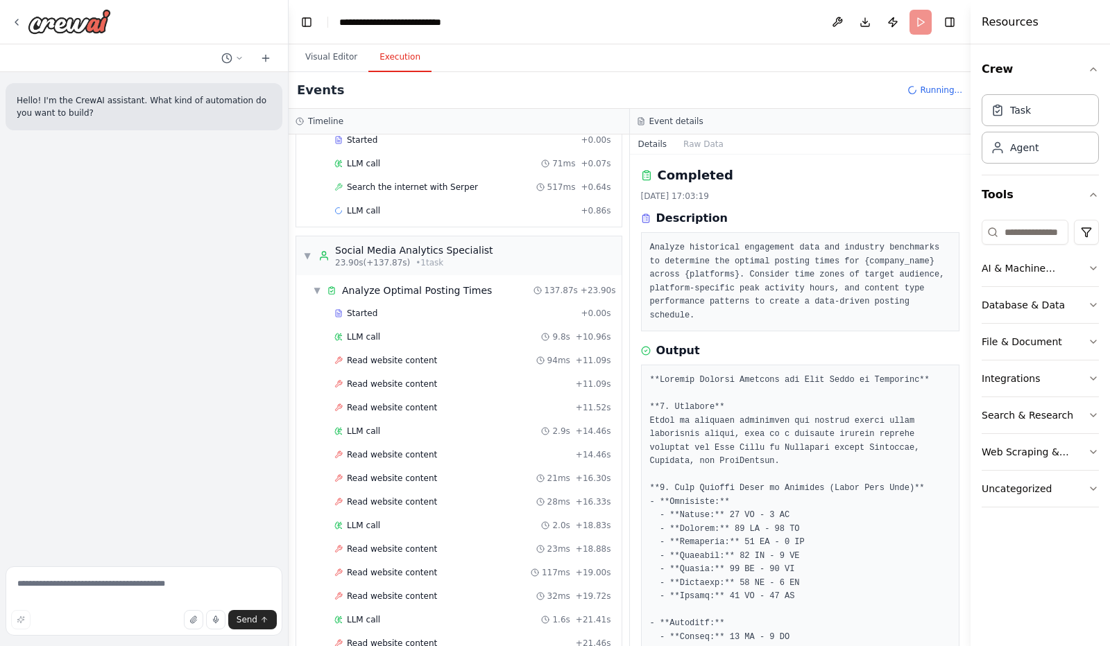
scroll to position [128, 0]
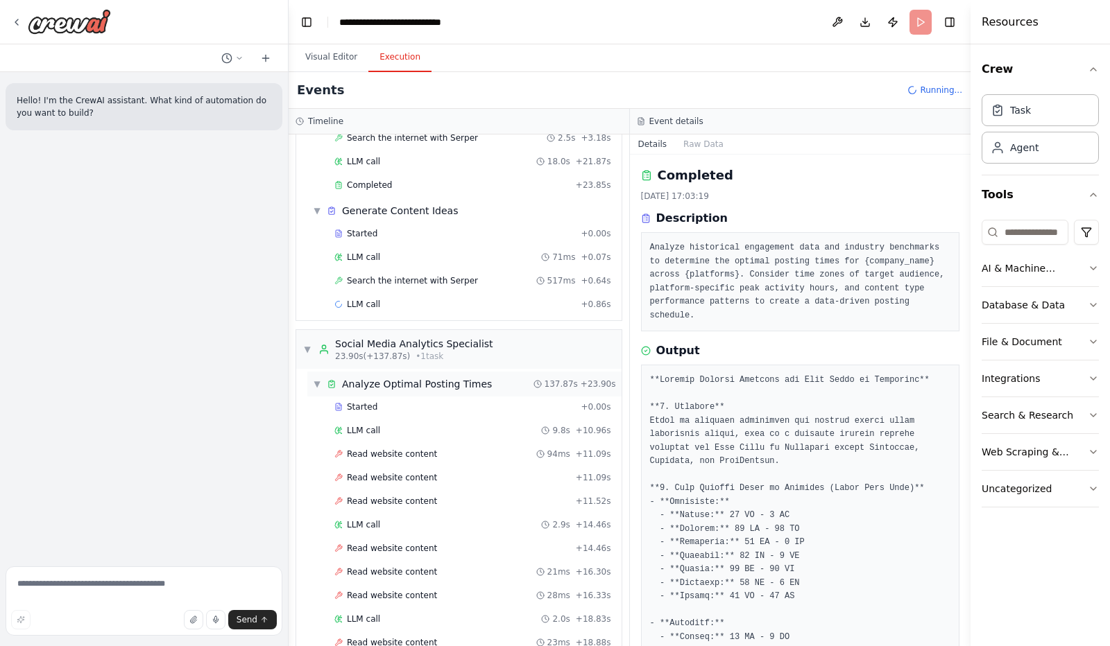
click at [315, 379] on span "▼" at bounding box center [317, 384] width 8 height 11
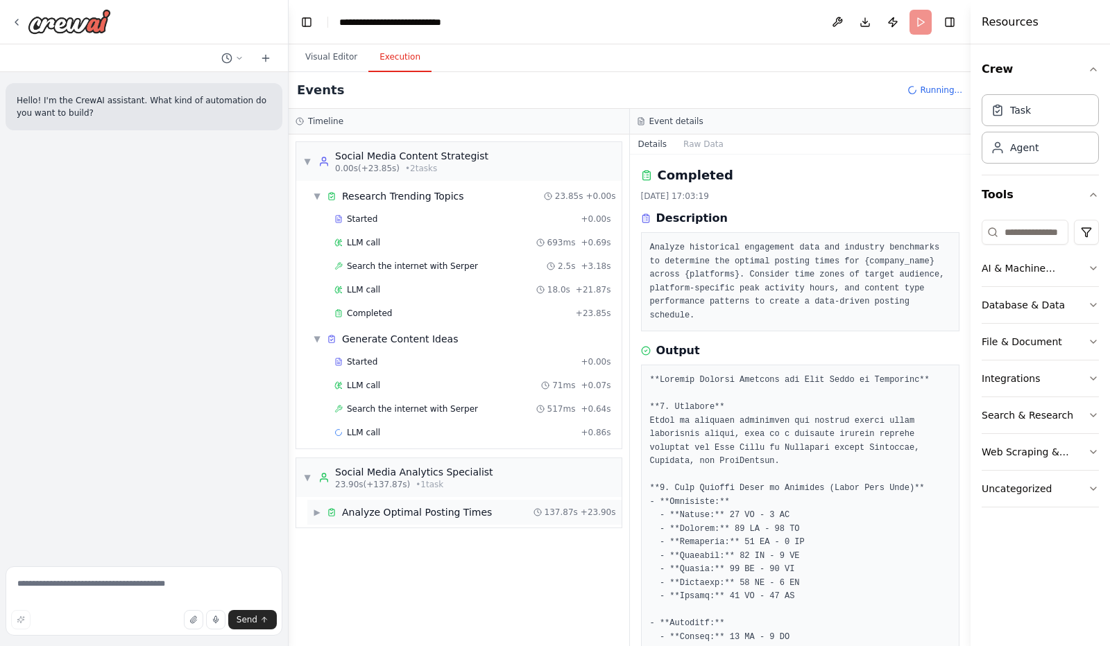
scroll to position [0, 0]
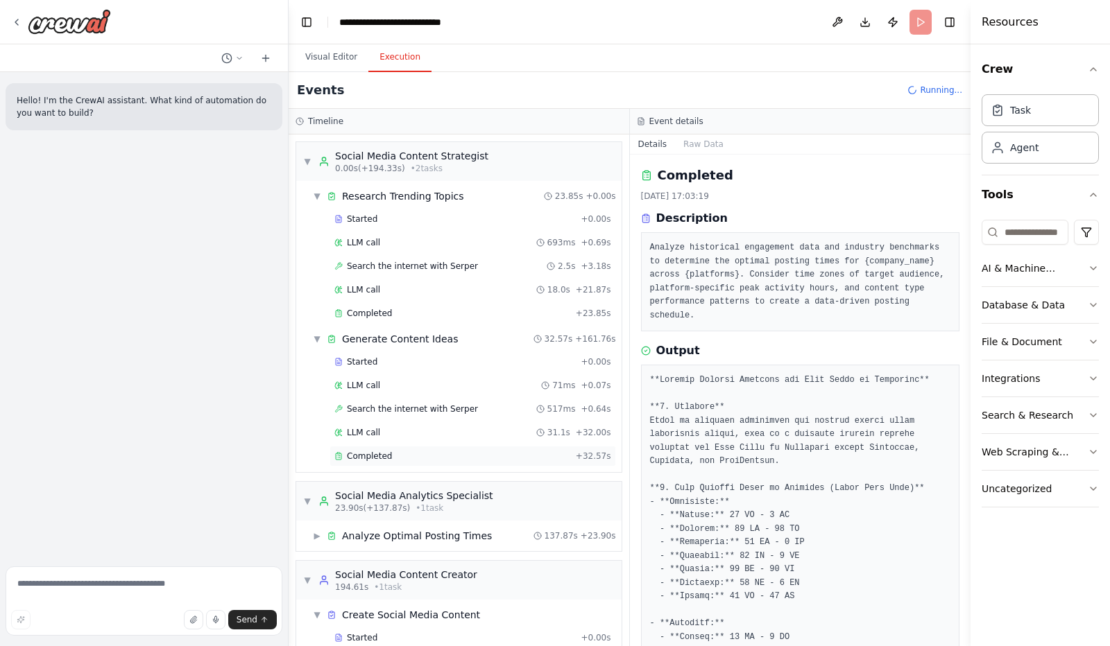
click at [361, 453] on span "Completed" at bounding box center [369, 456] width 45 height 11
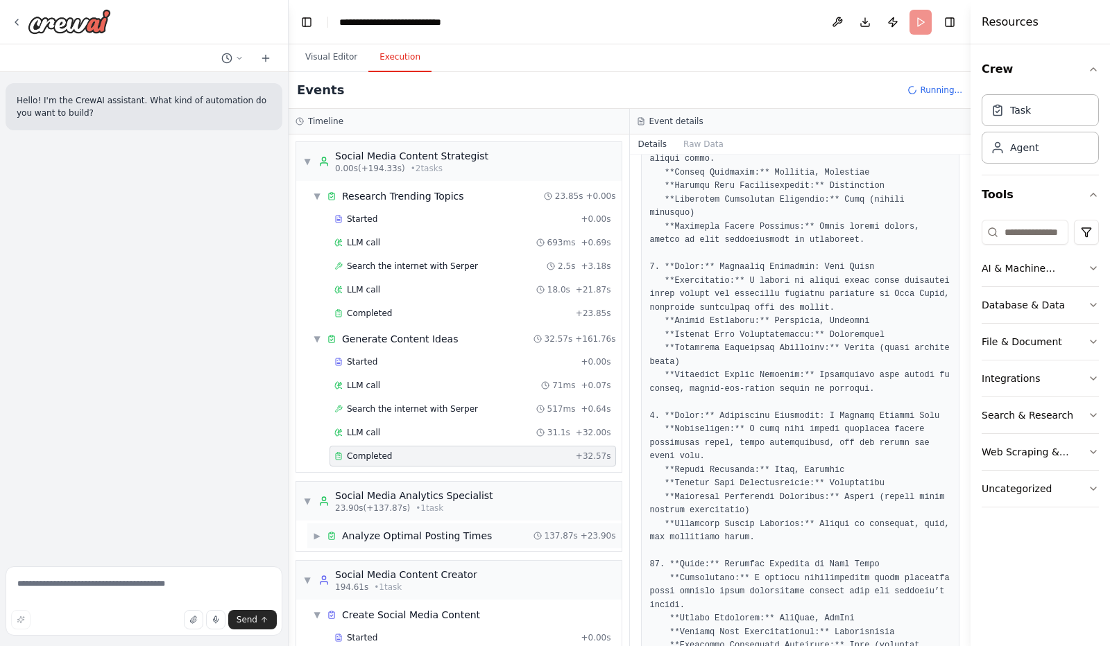
scroll to position [40, 0]
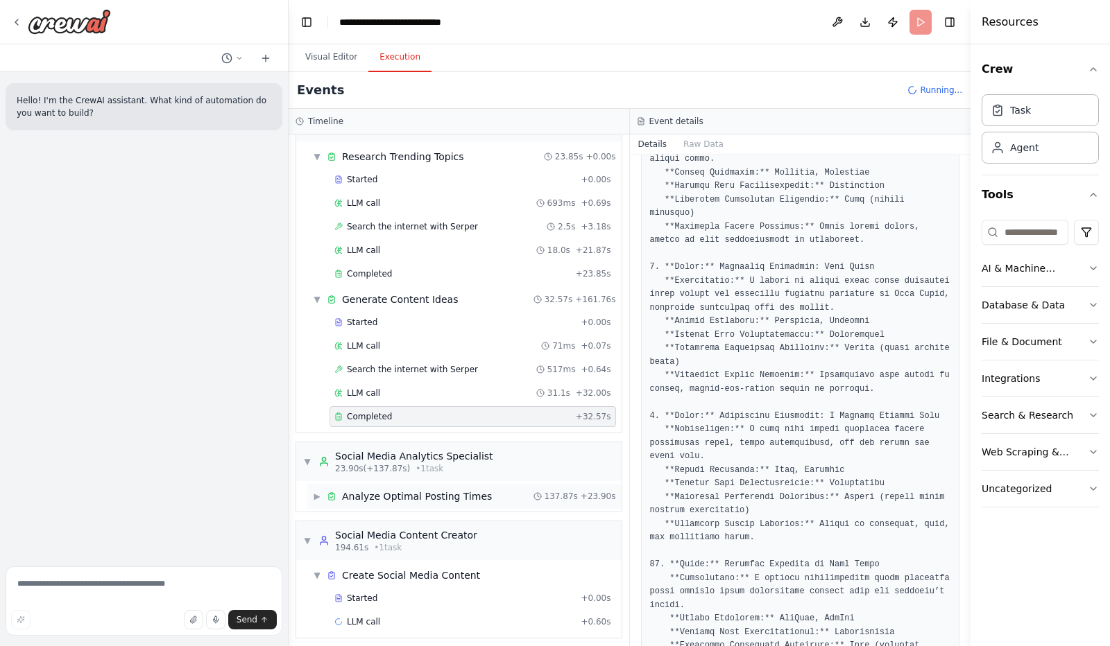
click at [436, 490] on span "Analyze Optimal Posting Times" at bounding box center [417, 497] width 150 height 14
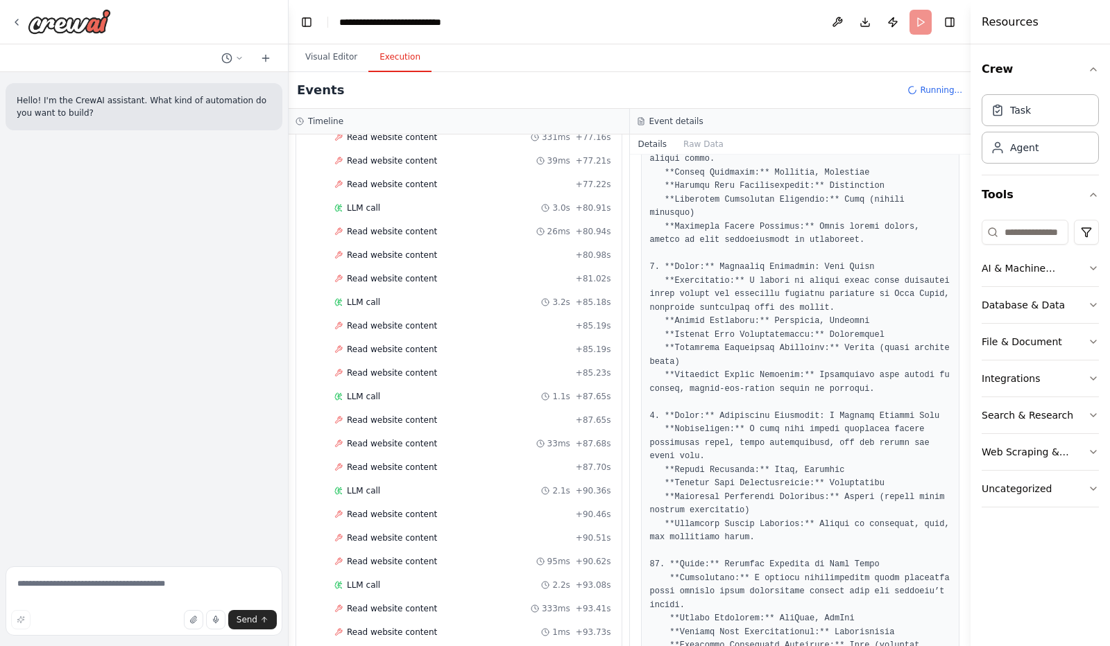
scroll to position [2421, 0]
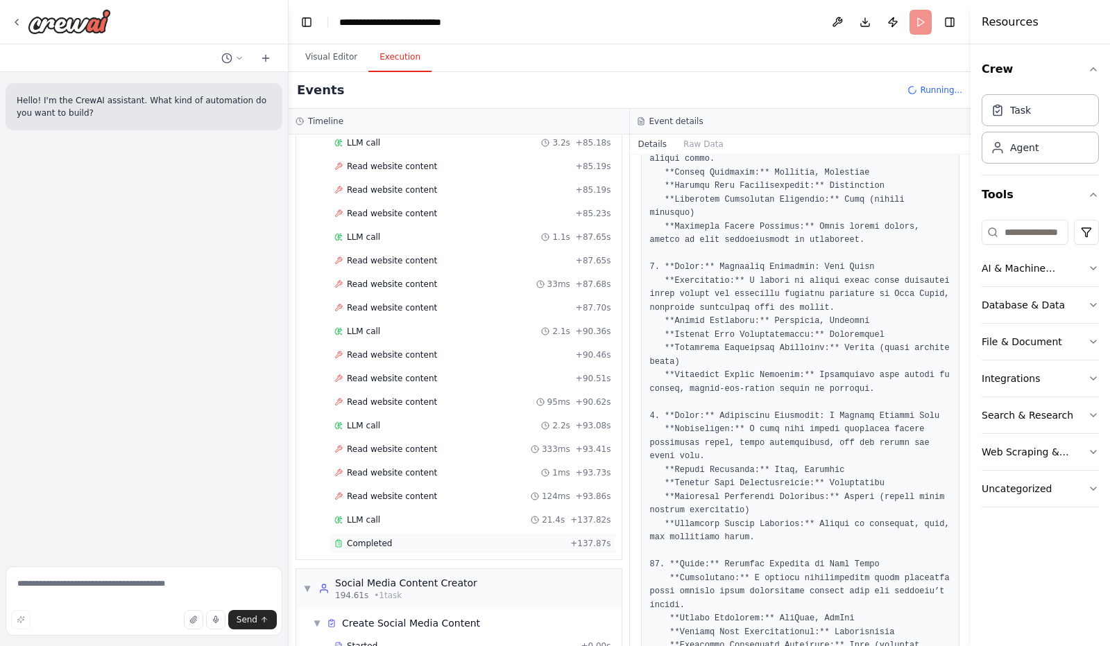
click at [381, 538] on span "Completed" at bounding box center [369, 543] width 45 height 11
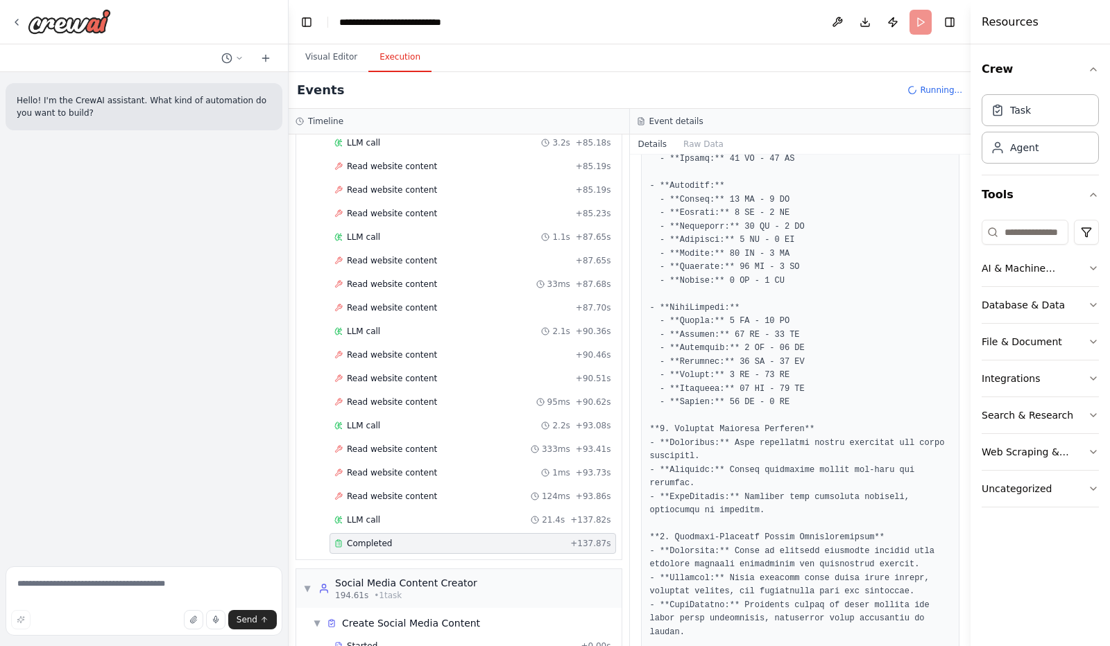
scroll to position [452, 0]
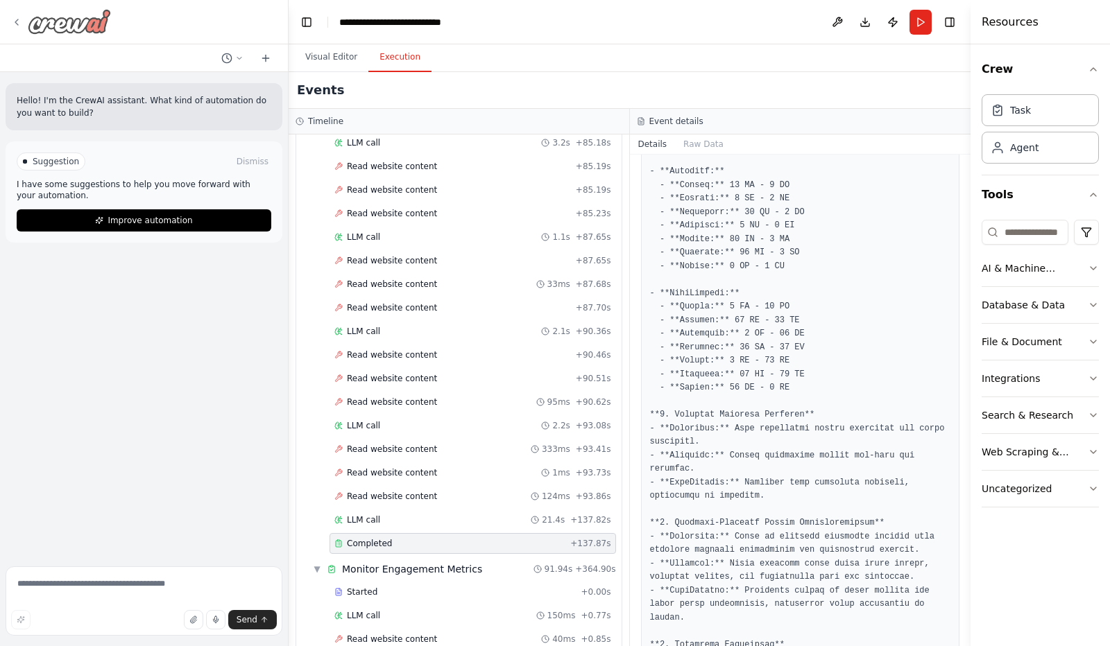
click at [18, 21] on icon at bounding box center [16, 22] width 11 height 11
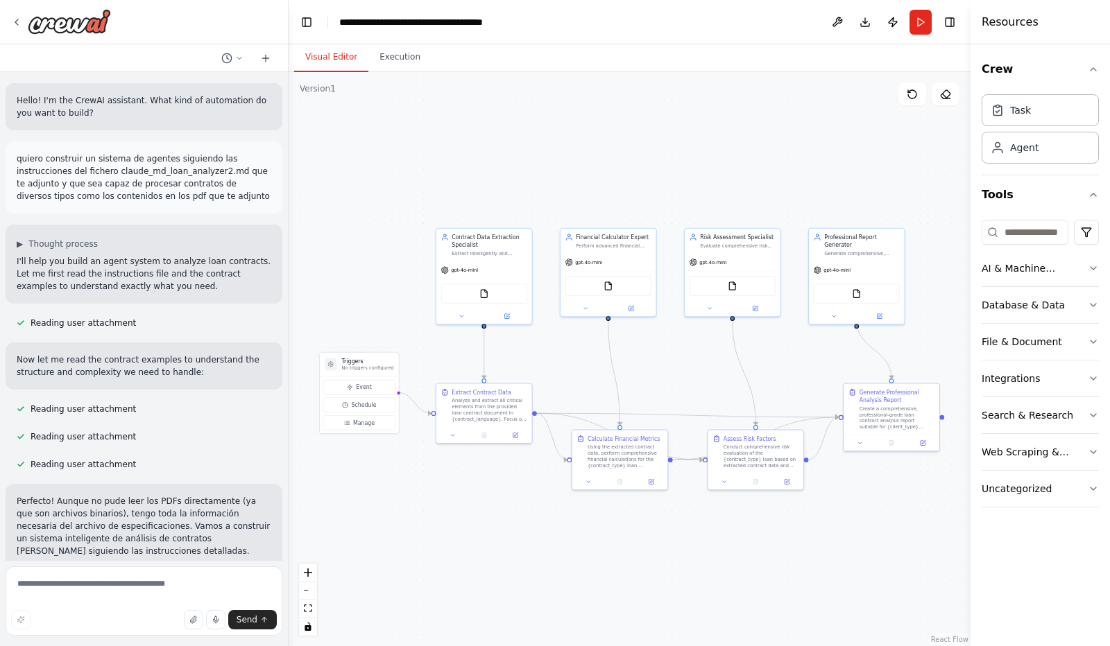
scroll to position [3922, 0]
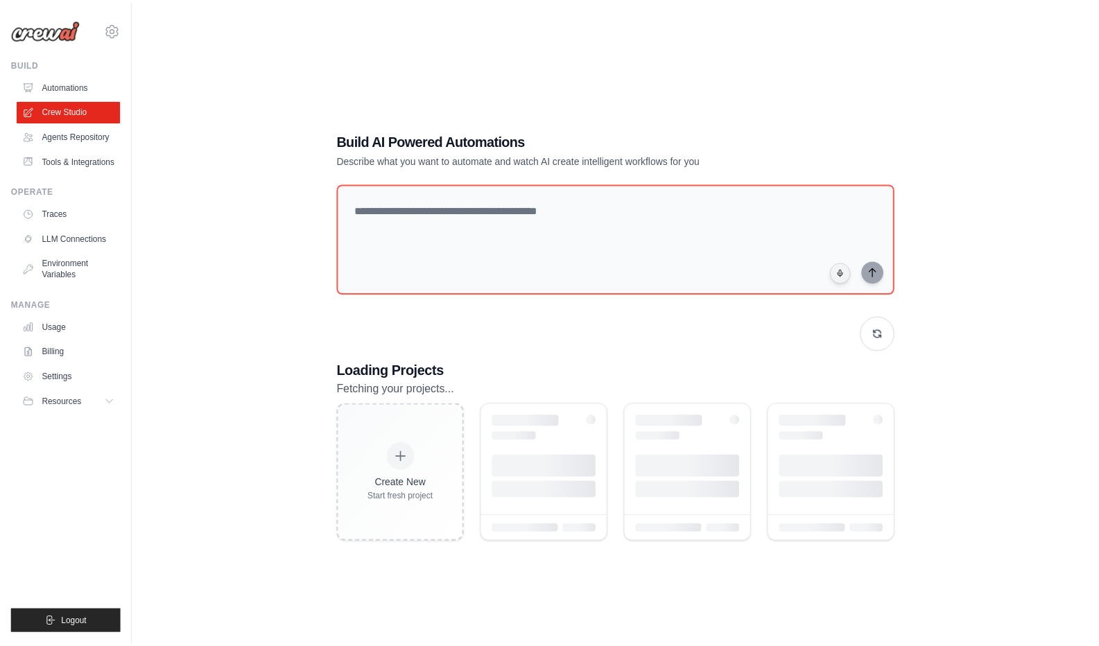
scroll to position [67, 0]
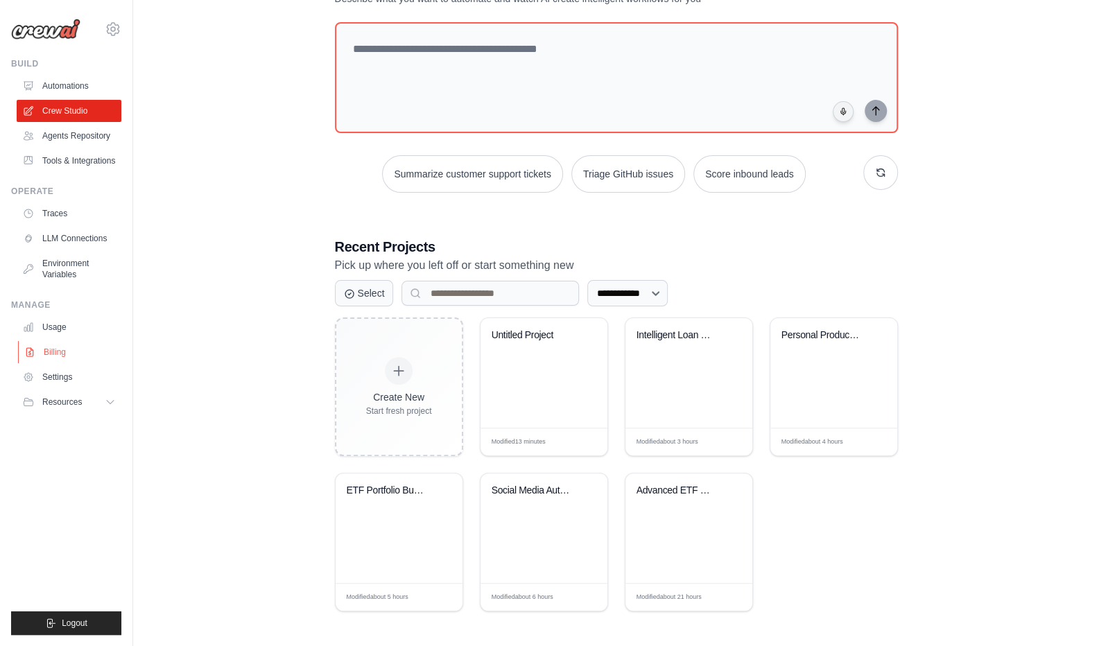
click at [47, 352] on link "Billing" at bounding box center [70, 352] width 105 height 22
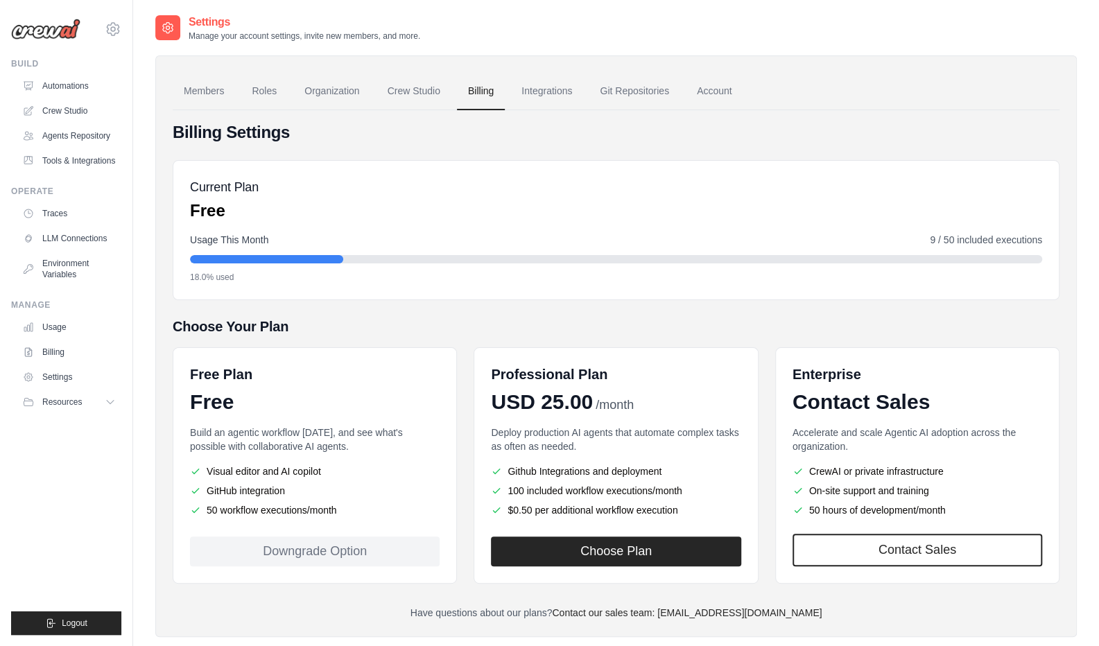
scroll to position [28, 0]
